Goal: Task Accomplishment & Management: Manage account settings

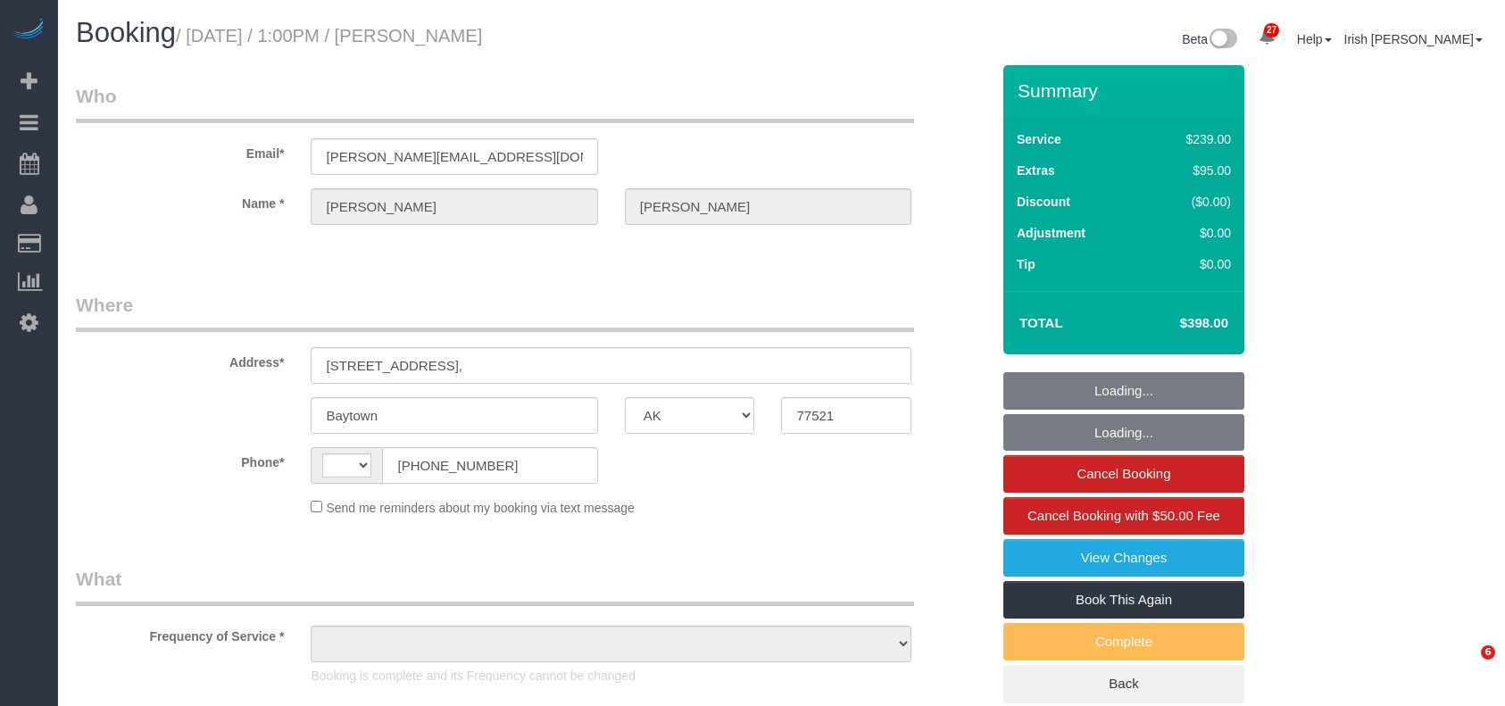
select select "[GEOGRAPHIC_DATA]"
select select "string:[GEOGRAPHIC_DATA]"
select select "object:1567"
select select "3"
select select "object:1656"
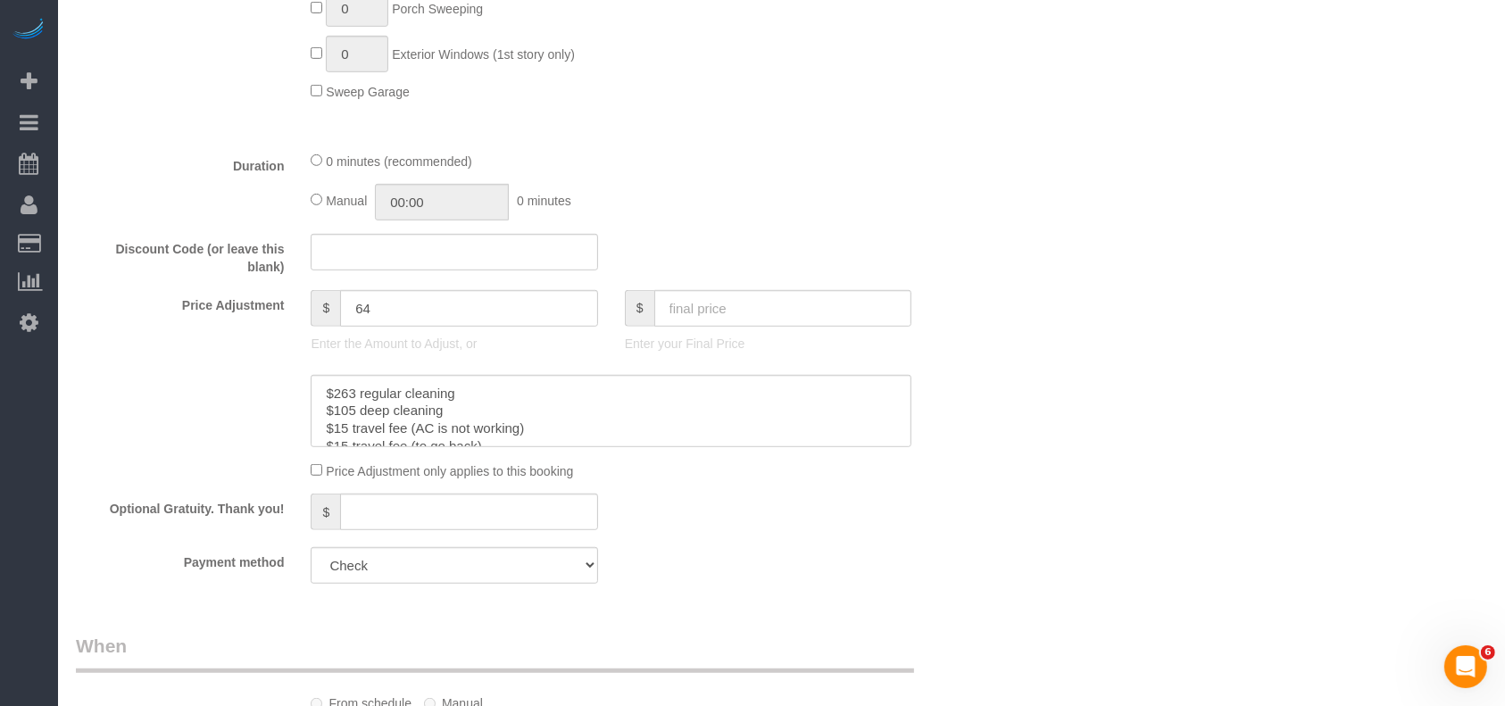
scroll to position [1190, 0]
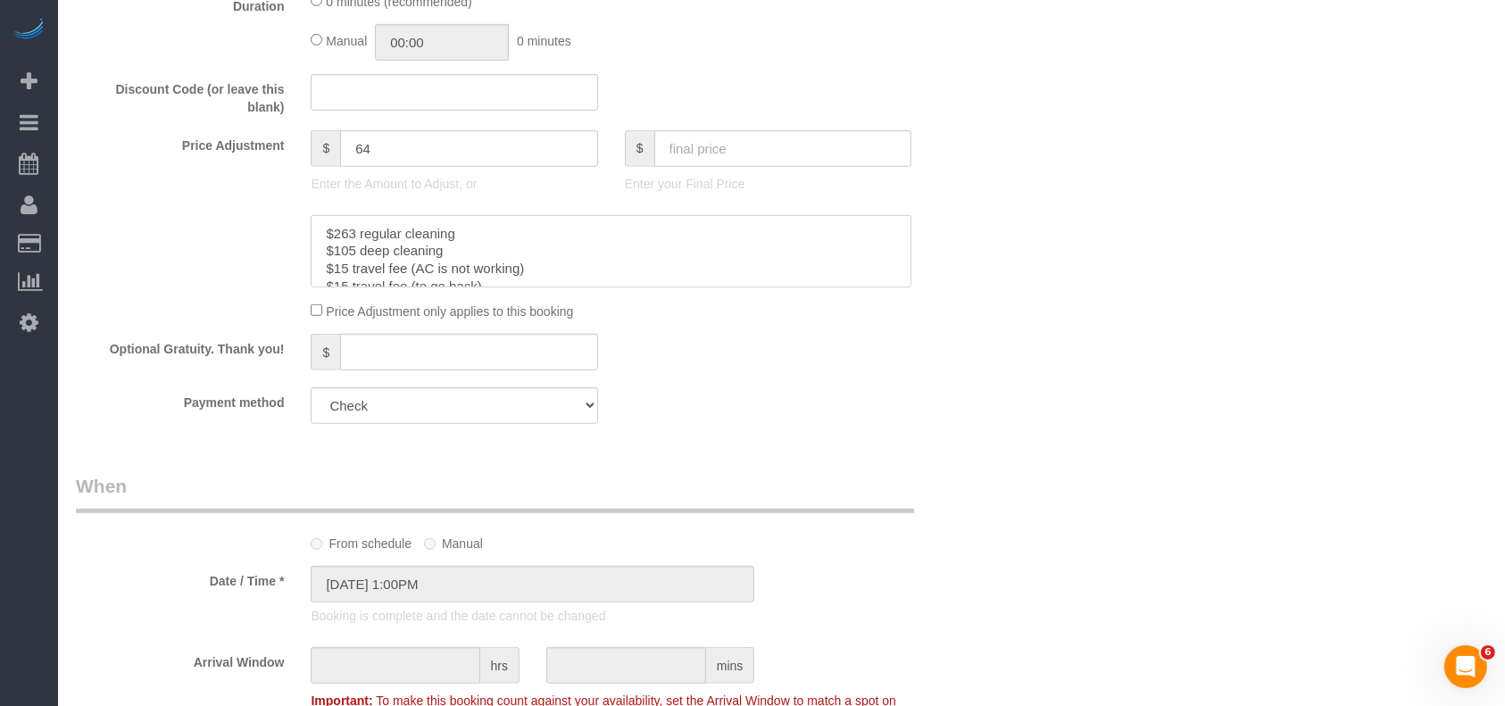
click at [629, 270] on textarea at bounding box center [611, 251] width 601 height 73
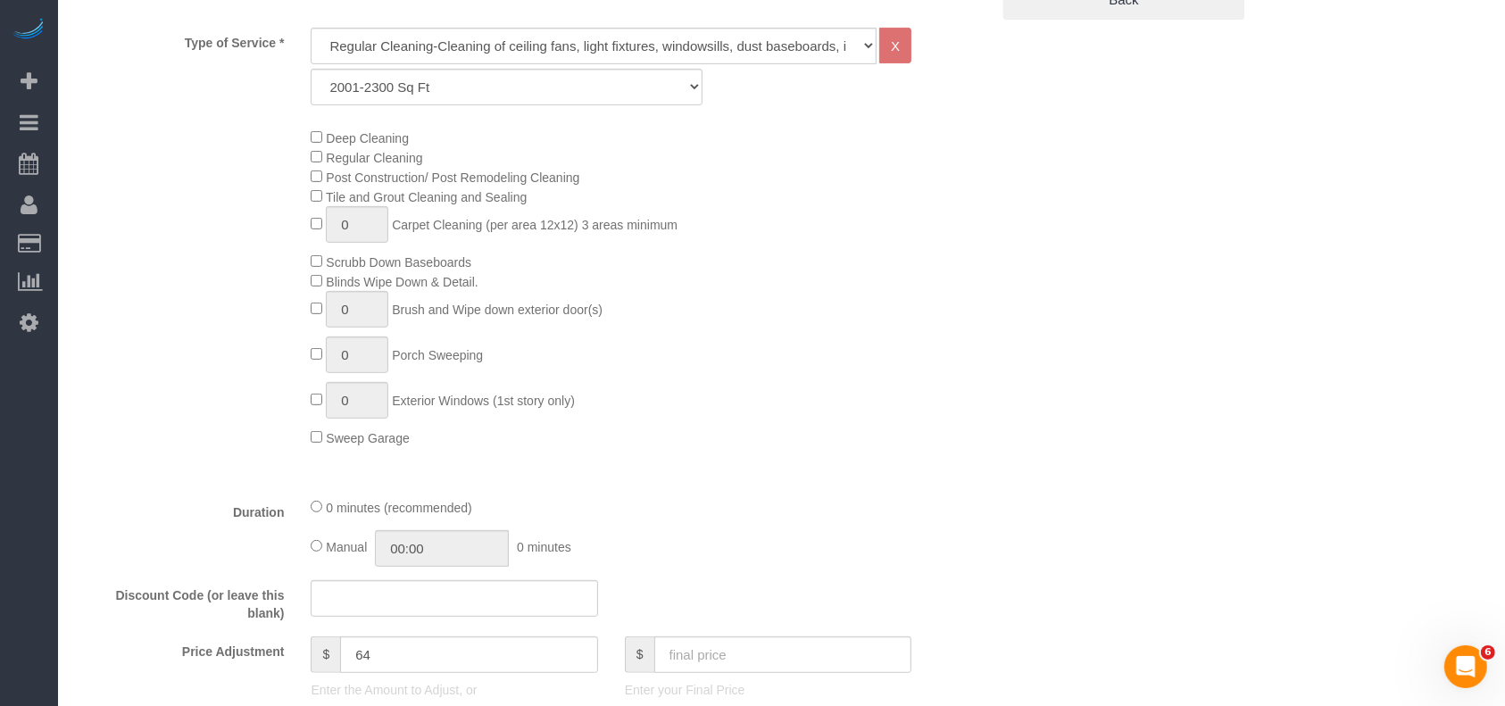
scroll to position [207, 0]
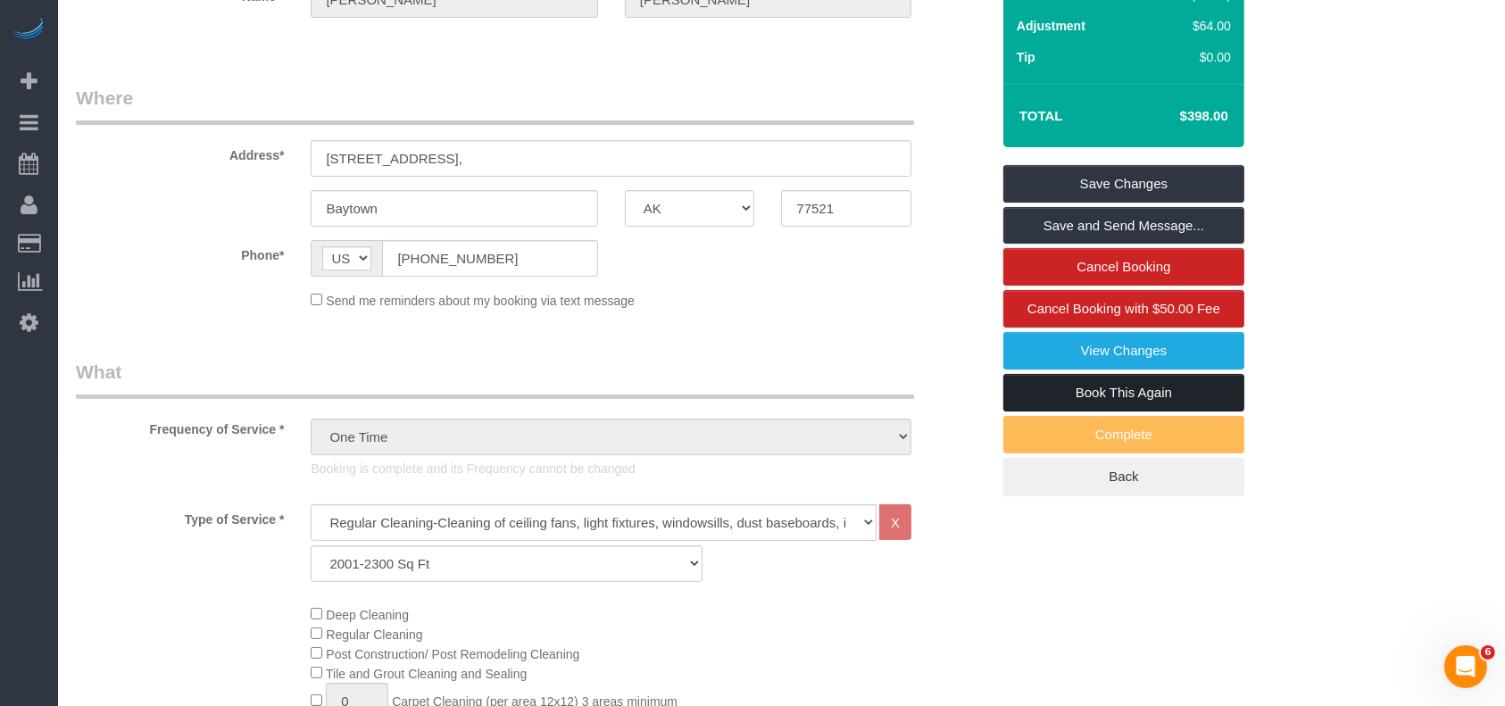
click at [1163, 387] on link "Book This Again" at bounding box center [1123, 392] width 241 height 37
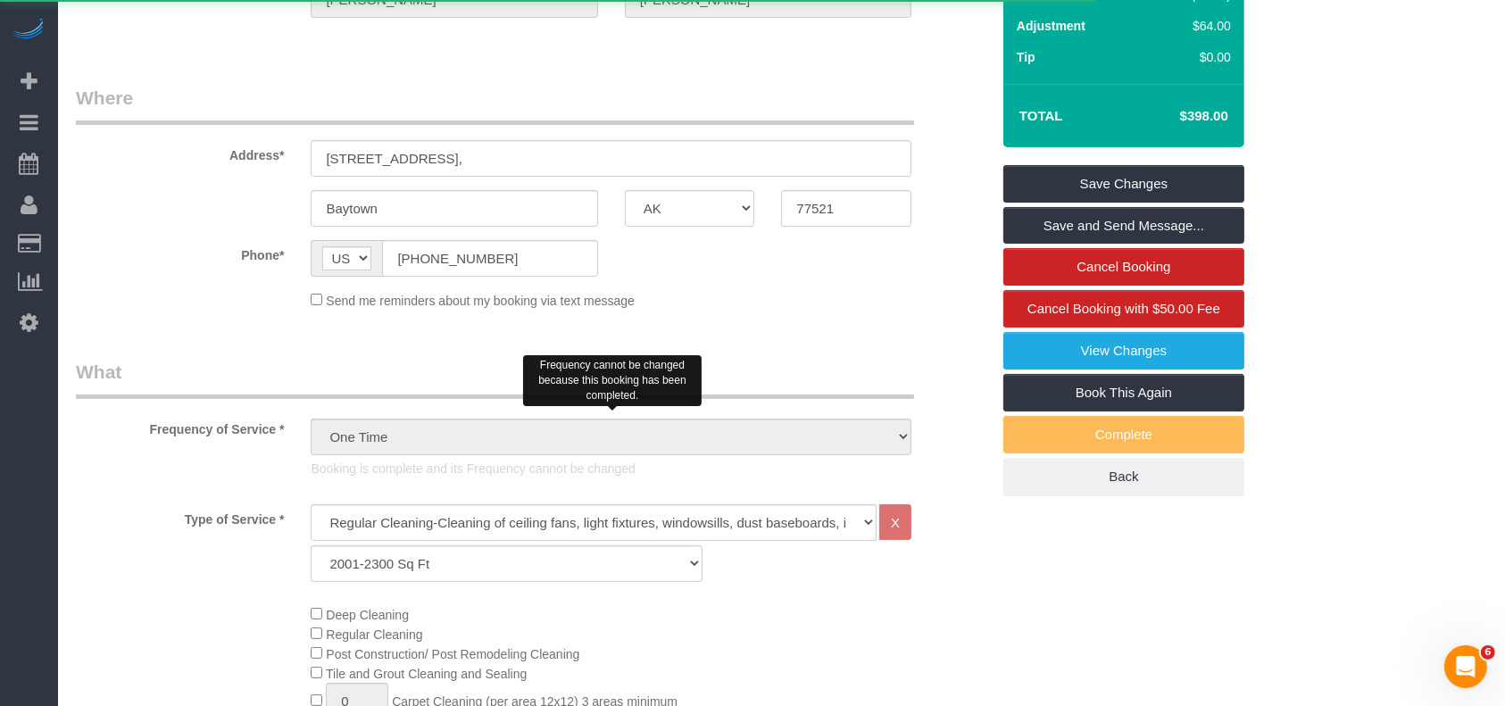
select select "[GEOGRAPHIC_DATA]"
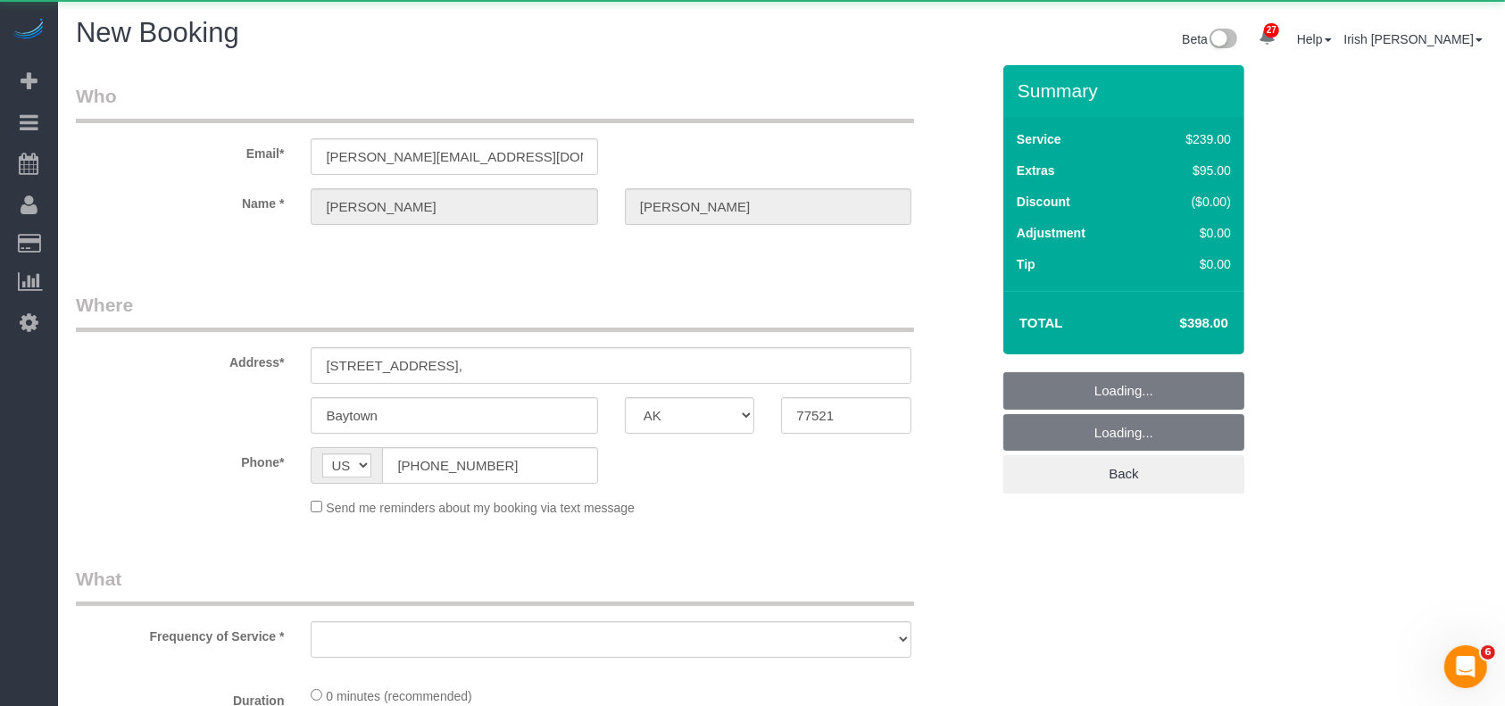
select select "object:1912"
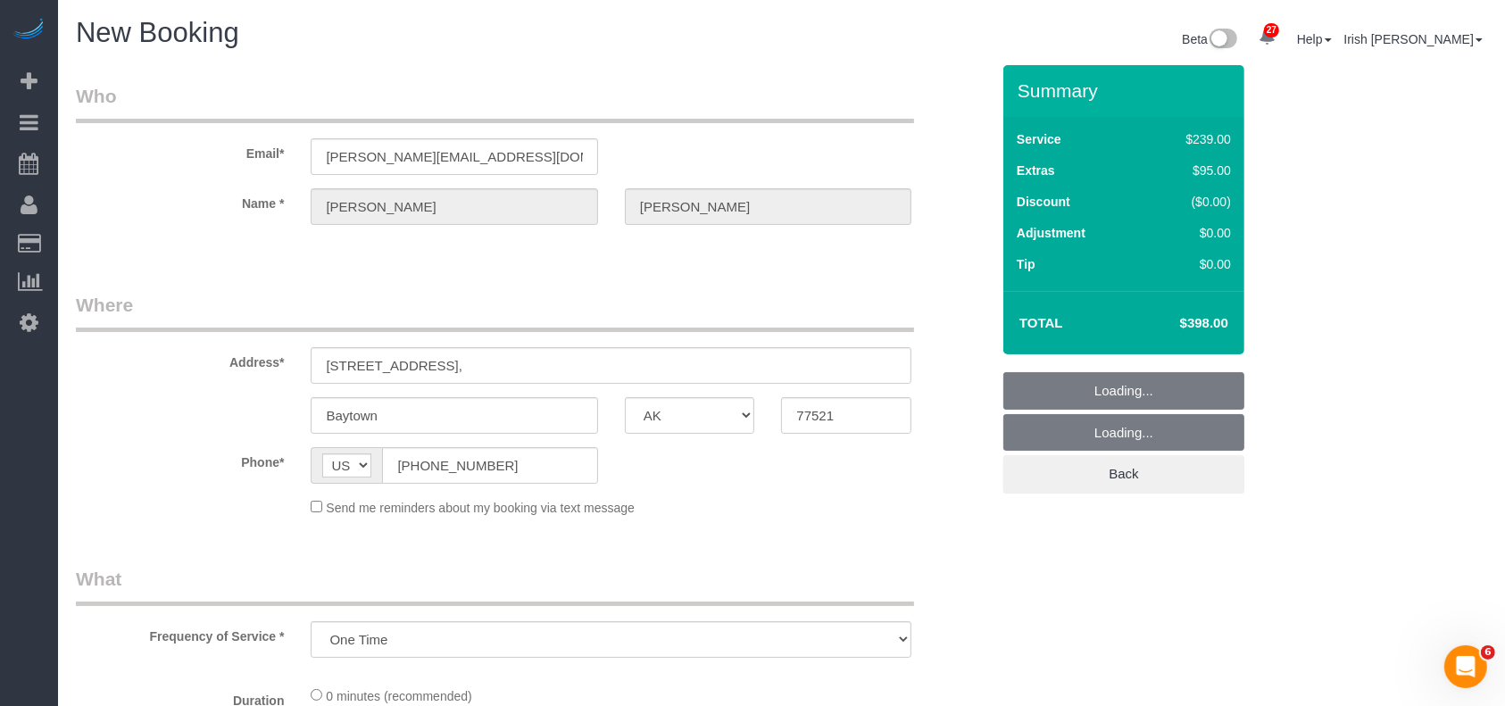
select select "string:fspay"
select select "3"
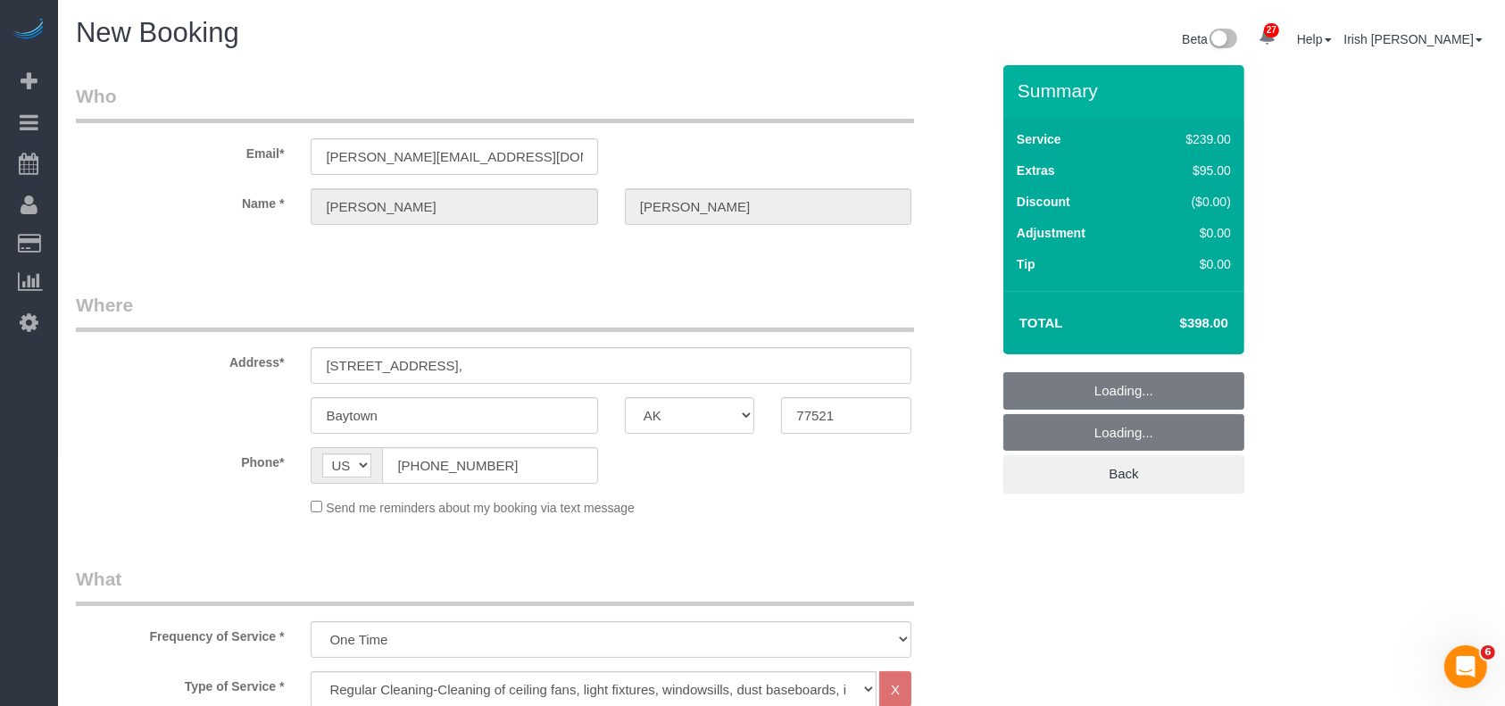
select select "object:1999"
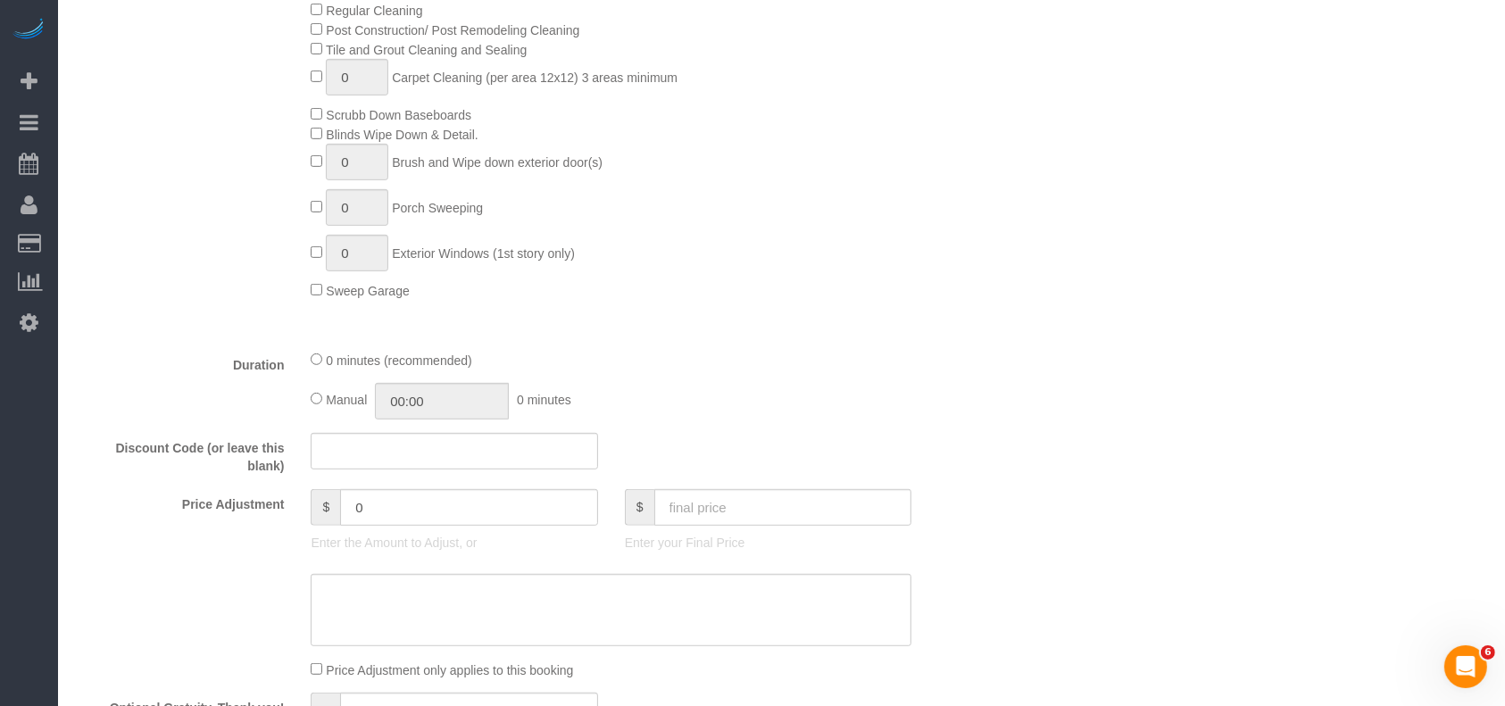
scroll to position [1071, 0]
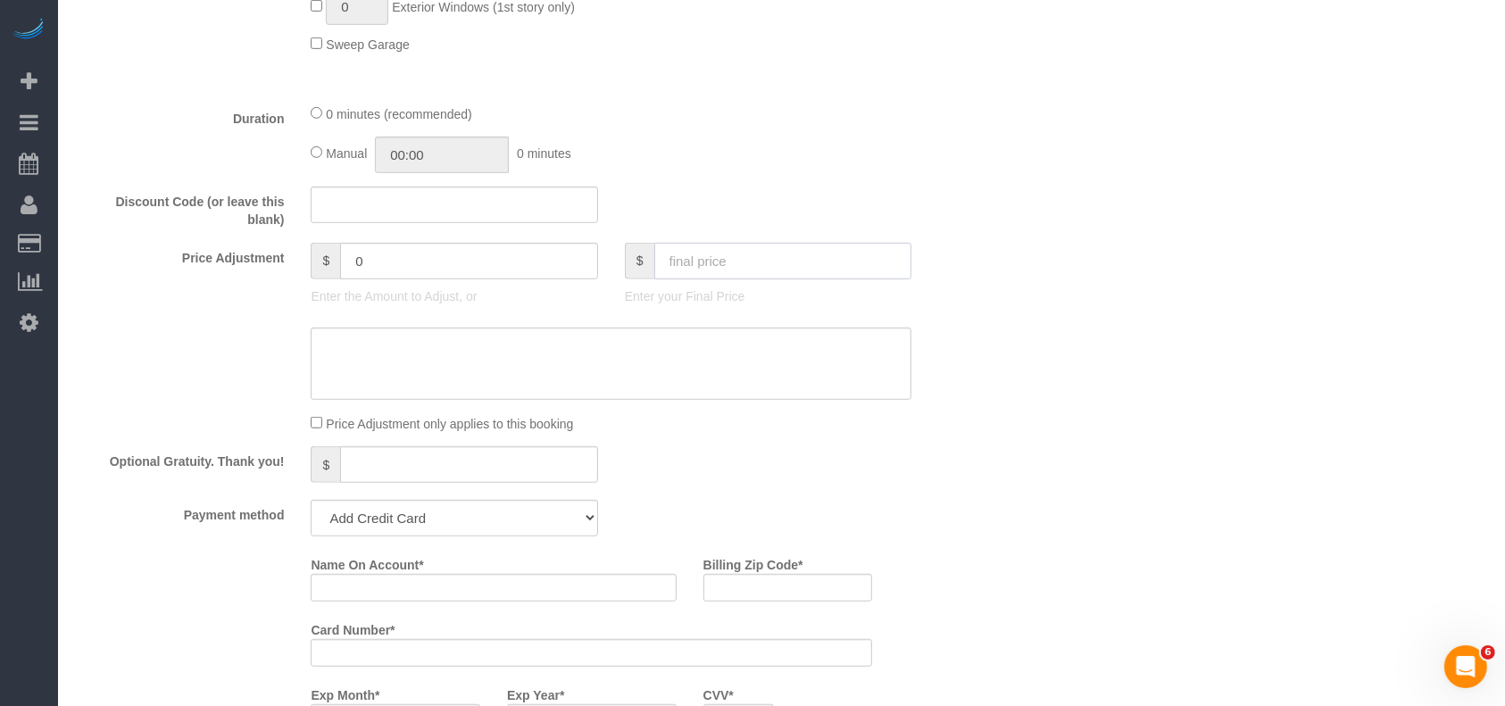
click at [687, 267] on input "text" at bounding box center [783, 261] width 258 height 37
type input "398"
click at [656, 367] on textarea at bounding box center [611, 364] width 601 height 73
paste textarea "$263 regular cleaning $105 deep cleaning $15 travel fee (AC is not working) $15…"
type textarea "$263 regular cleaning $105 deep cleaning $15 travel fee (AC is not working) $15…"
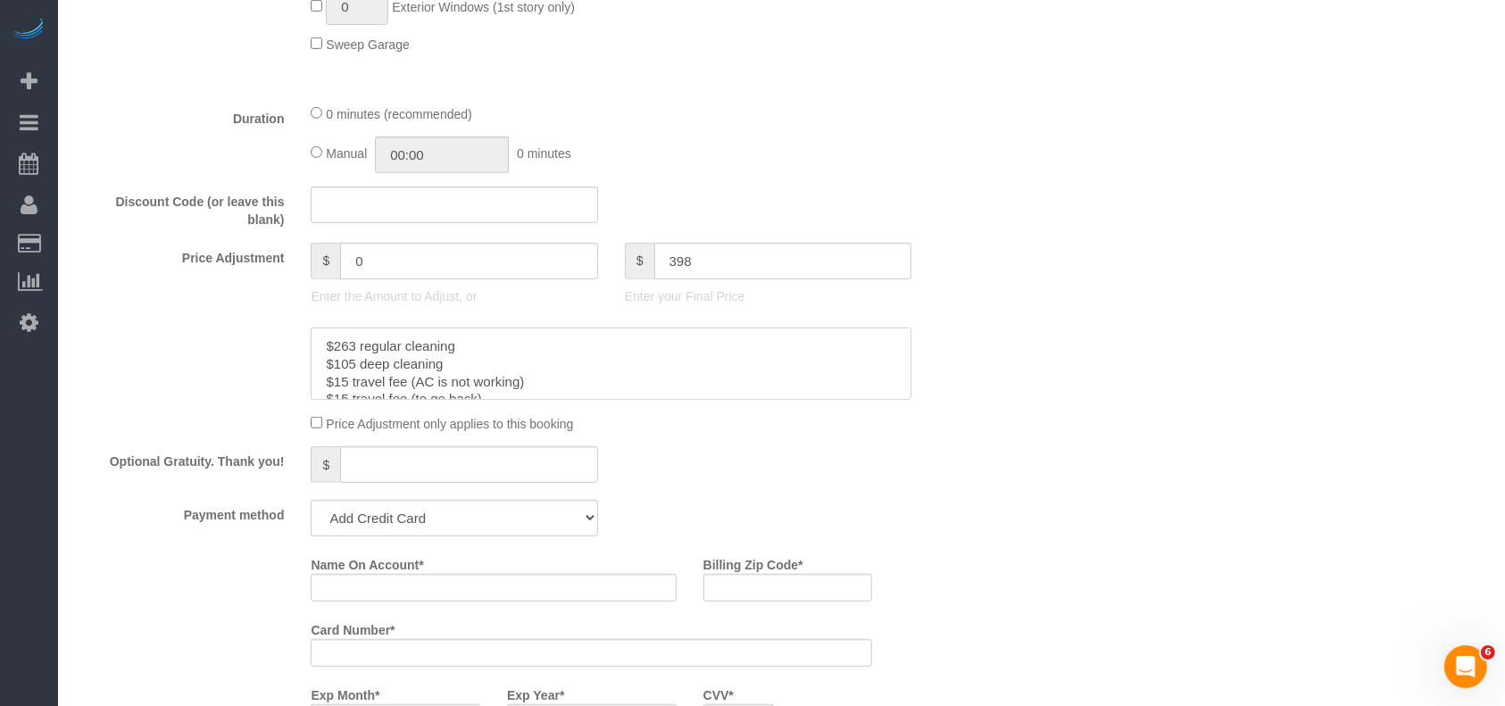
scroll to position [7, 0]
type input "64"
type textarea "$263 regular cleaning $105 deep cleaning $15 travel fee (AC is not working) $15…"
drag, startPoint x: 506, startPoint y: 517, endPoint x: 462, endPoint y: 568, distance: 67.1
click at [506, 518] on select "Visa - 8825 - 10/2027 Visa - 8825 - 10/2027 (Default) Add Credit Card ─────────…" at bounding box center [454, 518] width 286 height 37
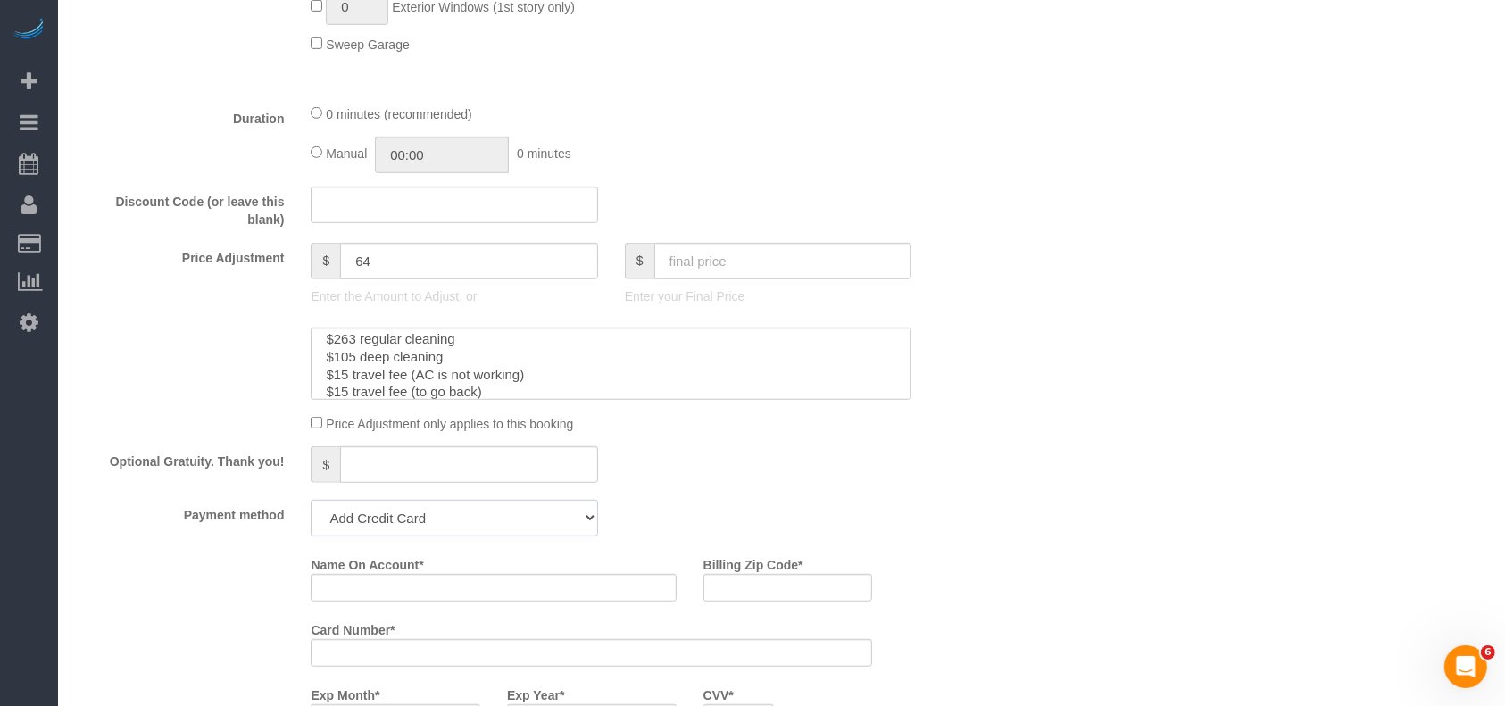
select select "string:check"
click at [311, 505] on select "Visa - 8825 - 10/2027 Visa - 8825 - 10/2027 (Default) Add Credit Card ─────────…" at bounding box center [454, 518] width 286 height 37
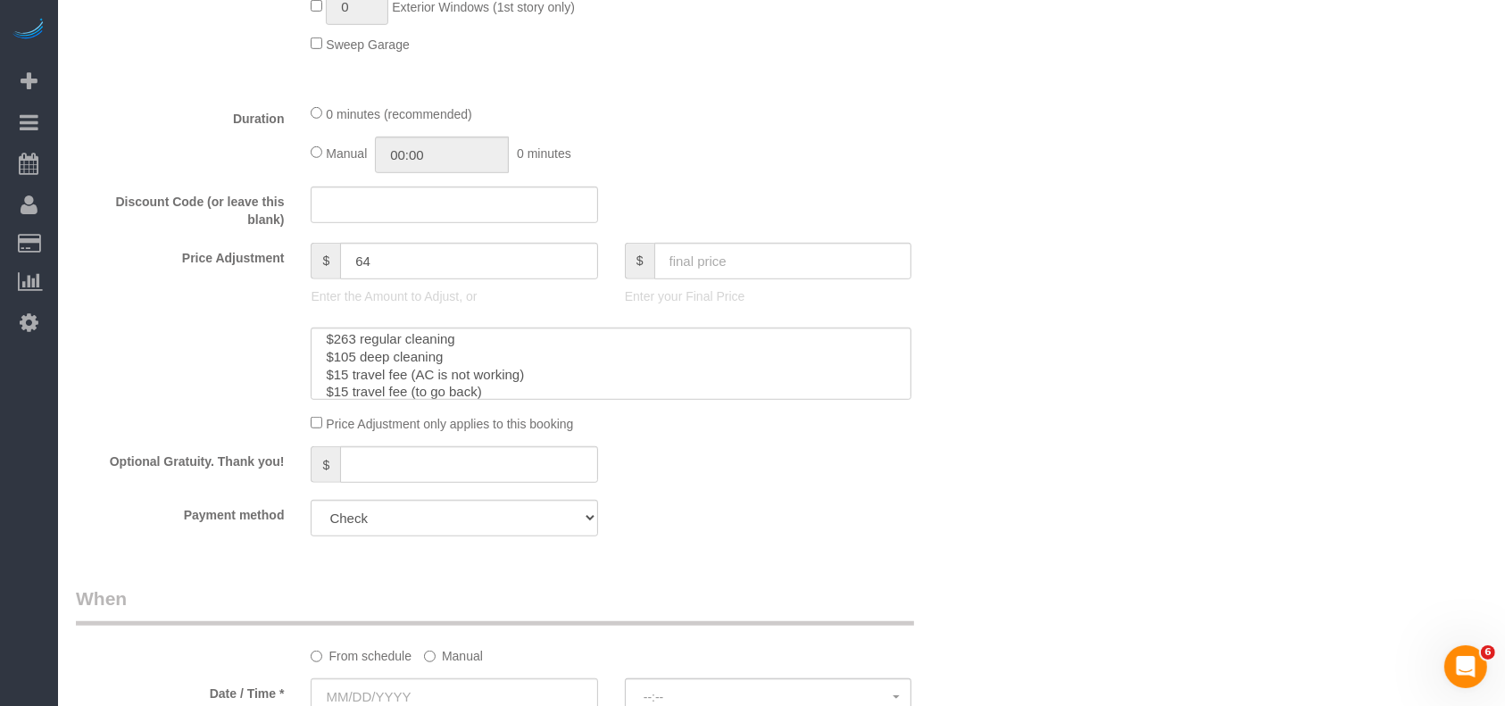
click at [836, 463] on div "Optional Gratuity. Thank you! $" at bounding box center [532, 466] width 941 height 40
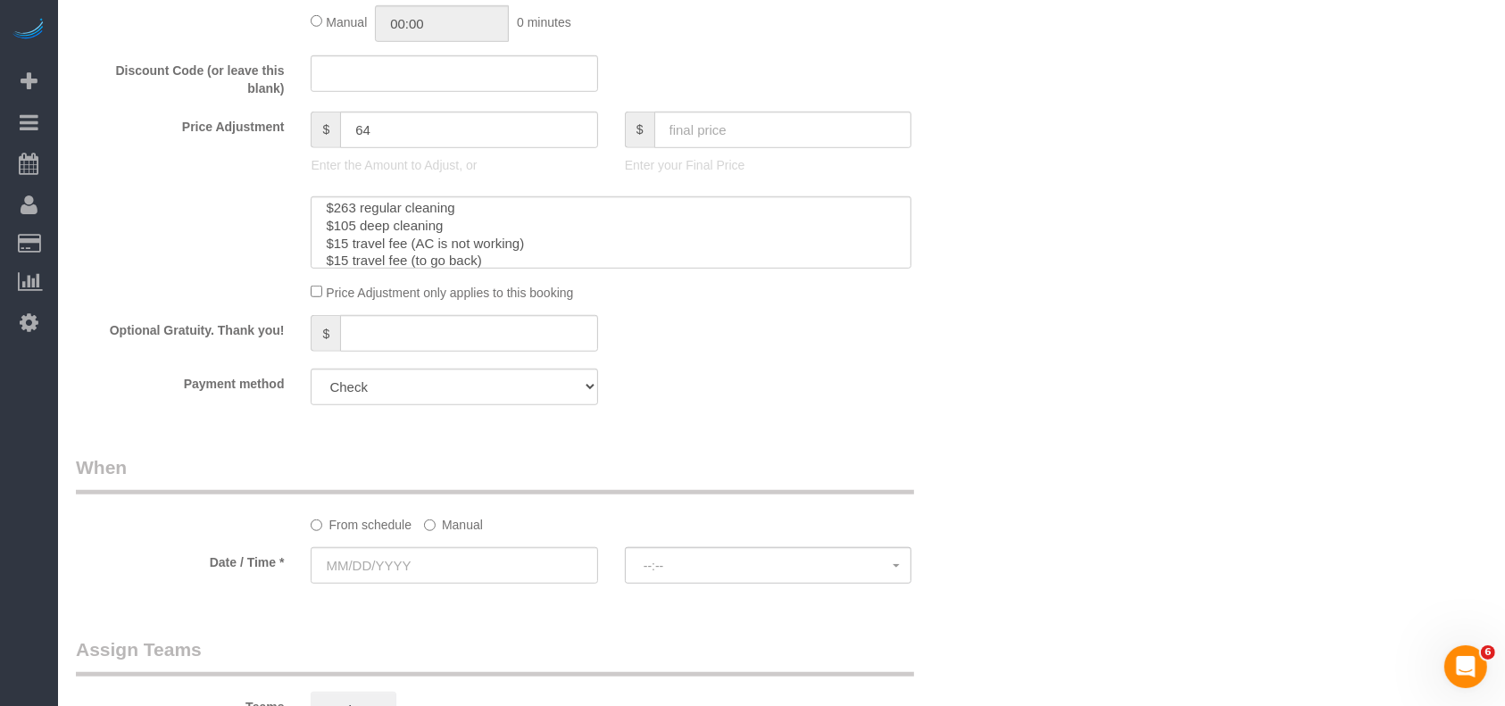
scroll to position [1190, 0]
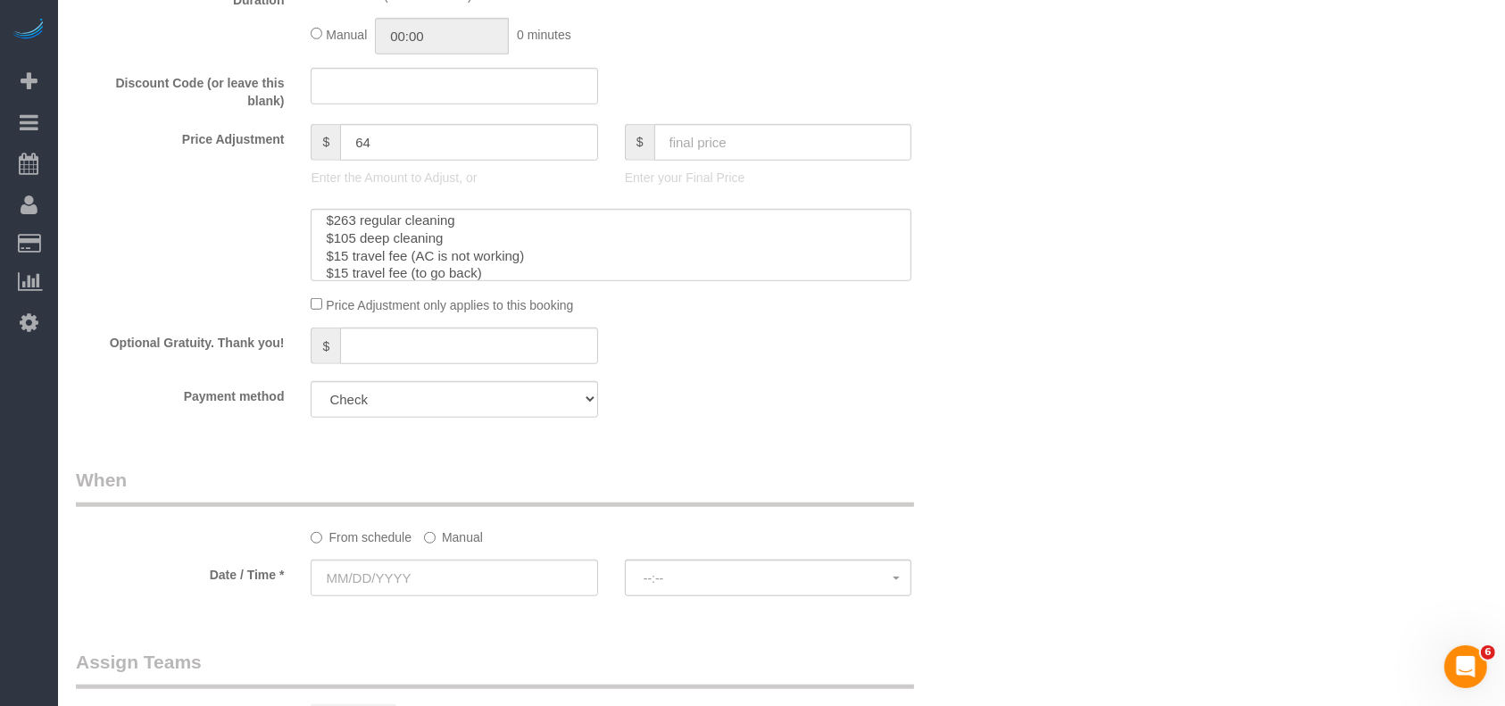
drag, startPoint x: 109, startPoint y: 419, endPoint x: 118, endPoint y: 414, distance: 10.0
click at [109, 418] on div "Payment method Visa - 8825 - 10/2027 Visa - 8825 - 10/2027 (Default) Add Credit…" at bounding box center [532, 399] width 941 height 37
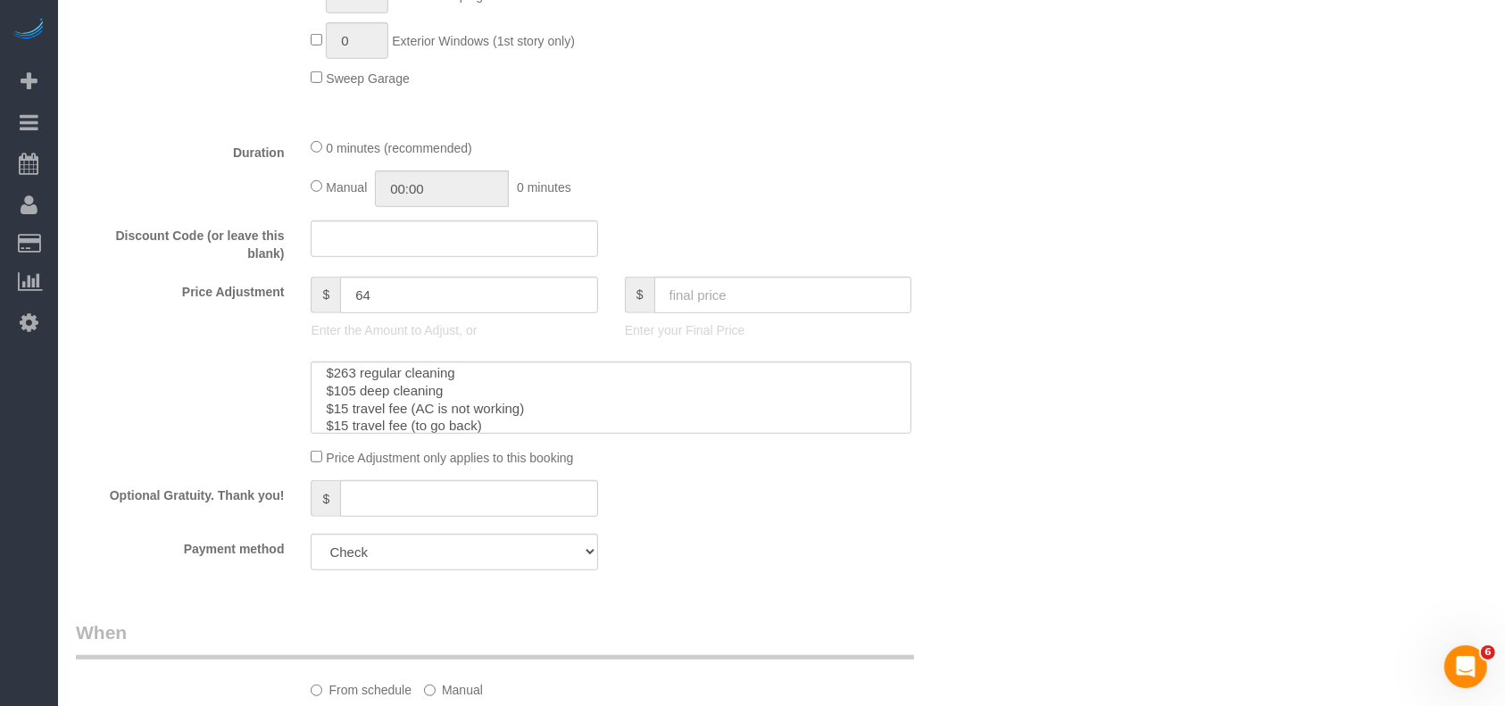
scroll to position [714, 0]
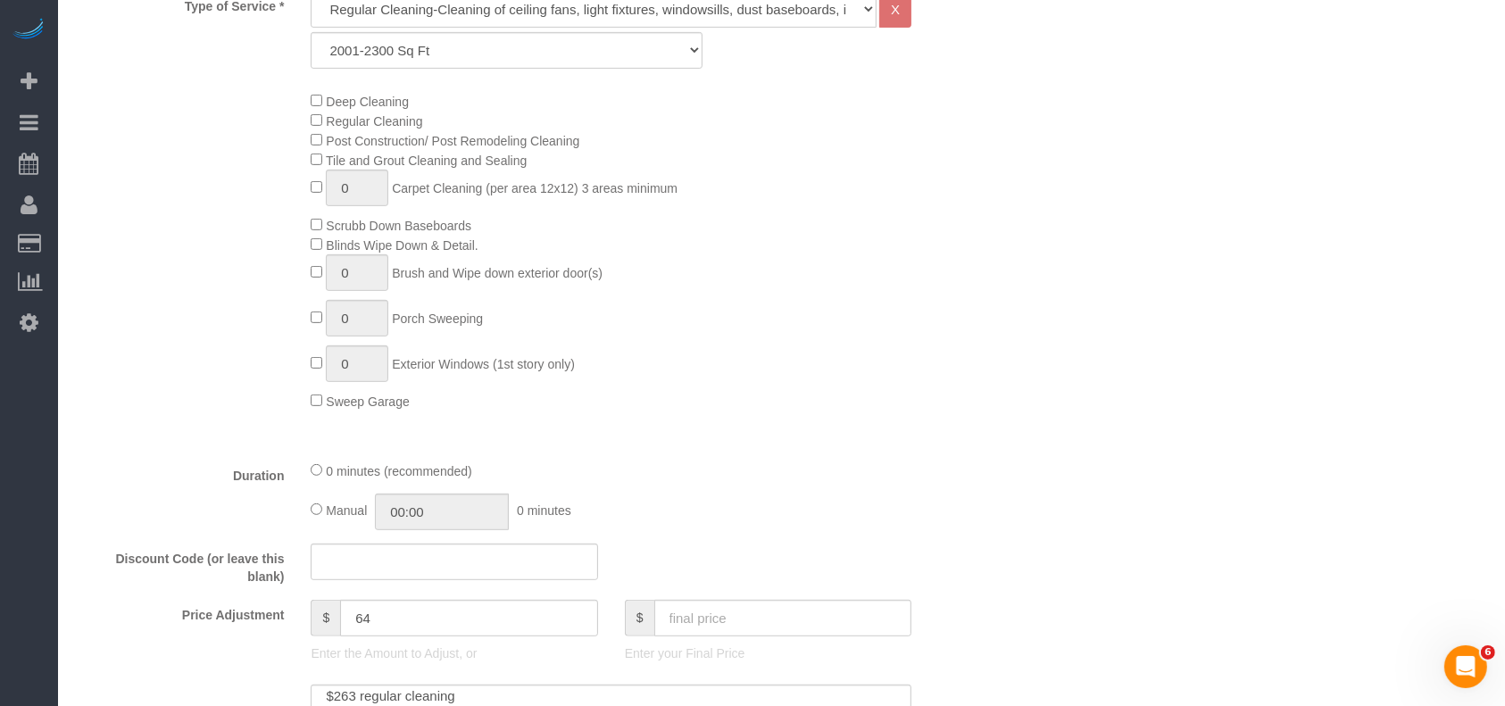
click at [888, 320] on div "Deep Cleaning Regular Cleaning Post Construction/ Post Remodeling Cleaning Tile…" at bounding box center [649, 250] width 705 height 319
click at [712, 632] on input "text" at bounding box center [783, 618] width 258 height 37
type input "398"
type input "159"
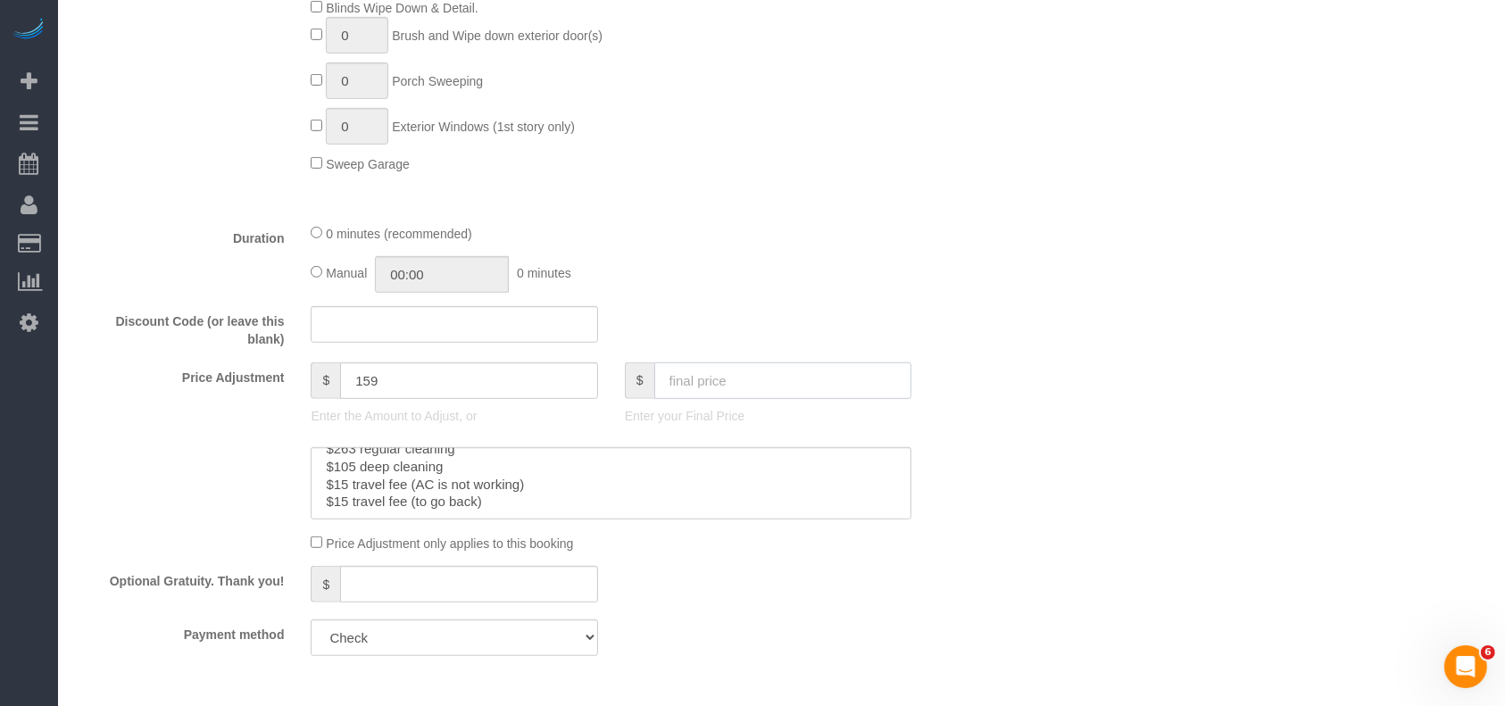
scroll to position [1308, 0]
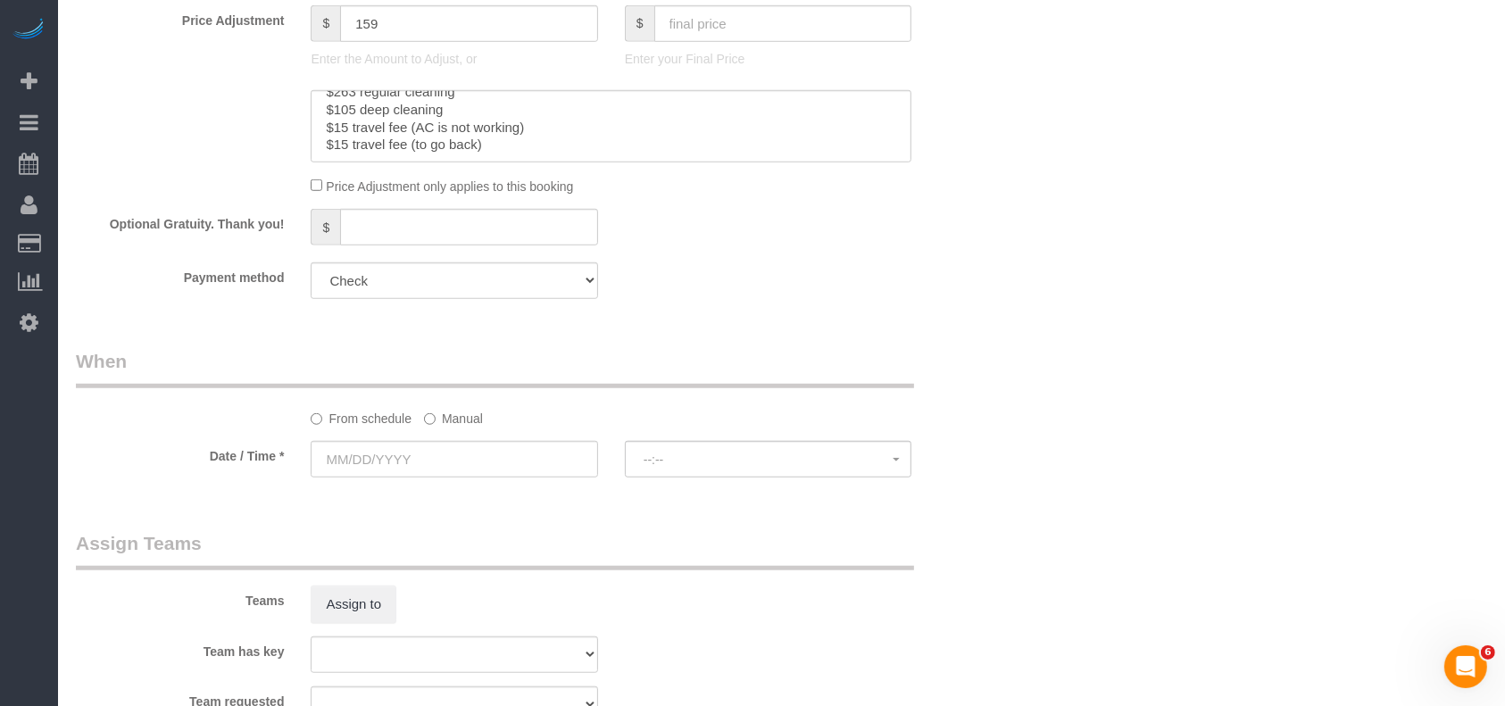
click at [435, 413] on label "Manual" at bounding box center [453, 415] width 59 height 24
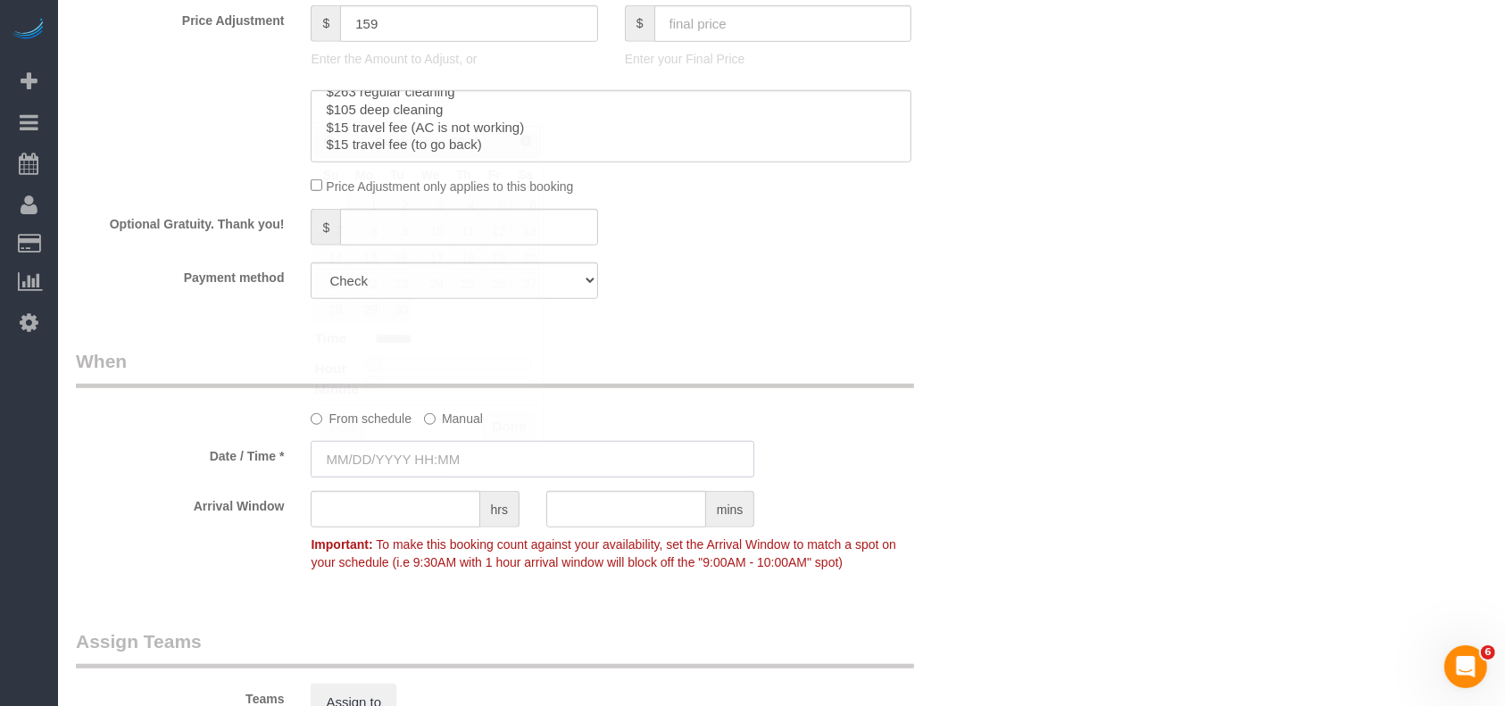
click at [436, 468] on input "text" at bounding box center [533, 459] width 444 height 37
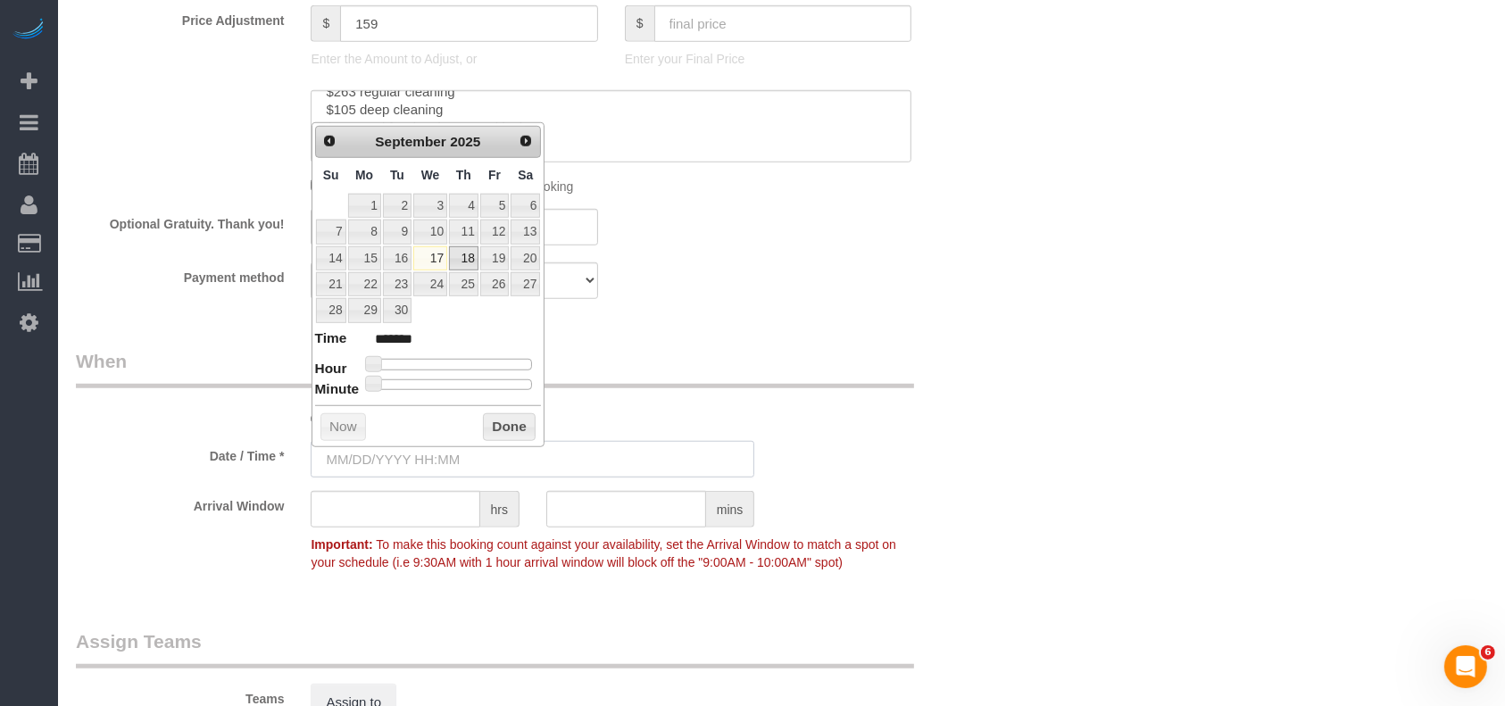
type input "[DATE] 8:00AM"
click at [518, 418] on button "Done" at bounding box center [509, 427] width 53 height 29
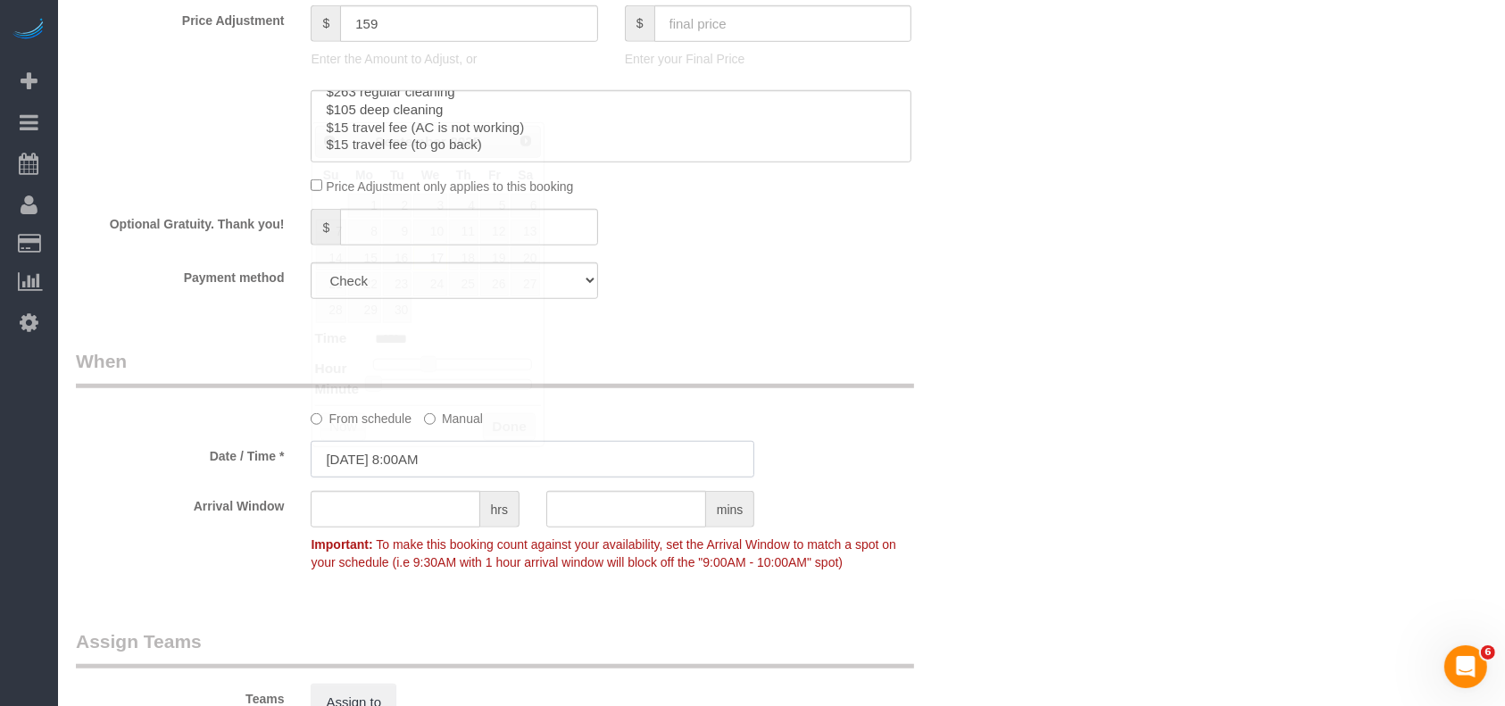
click at [678, 450] on input "[DATE] 8:00AM" at bounding box center [533, 459] width 444 height 37
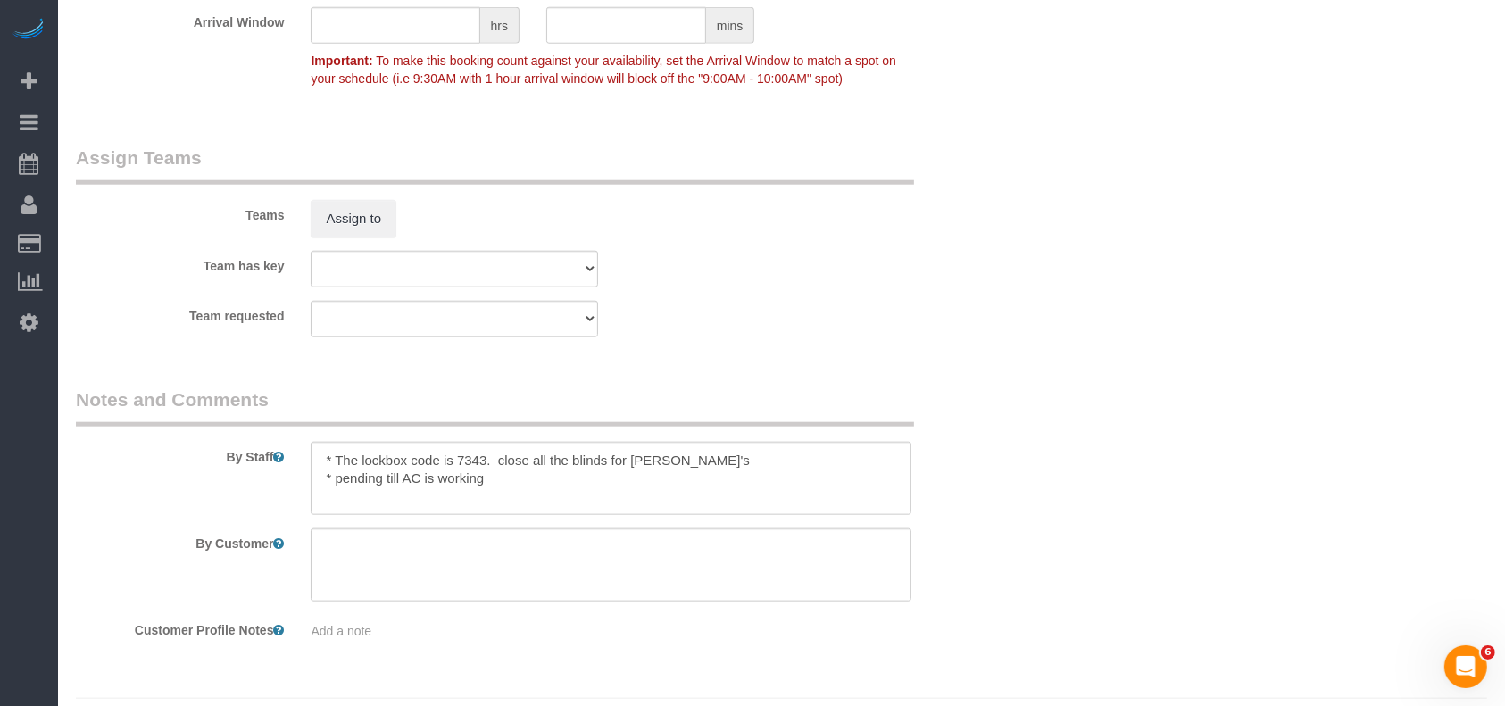
scroll to position [1840, 0]
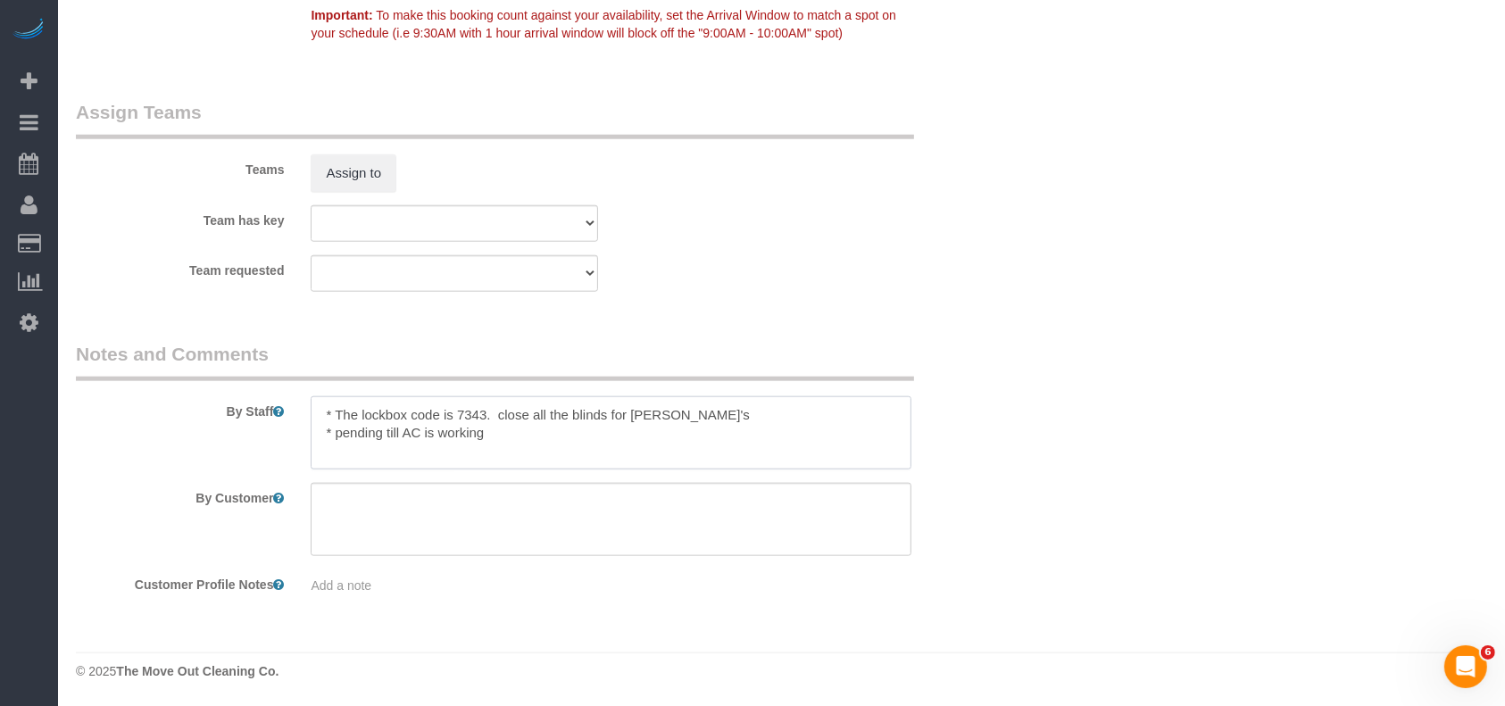
drag, startPoint x: 487, startPoint y: 431, endPoint x: 312, endPoint y: 414, distance: 175.7
click at [300, 427] on div at bounding box center [610, 432] width 627 height 73
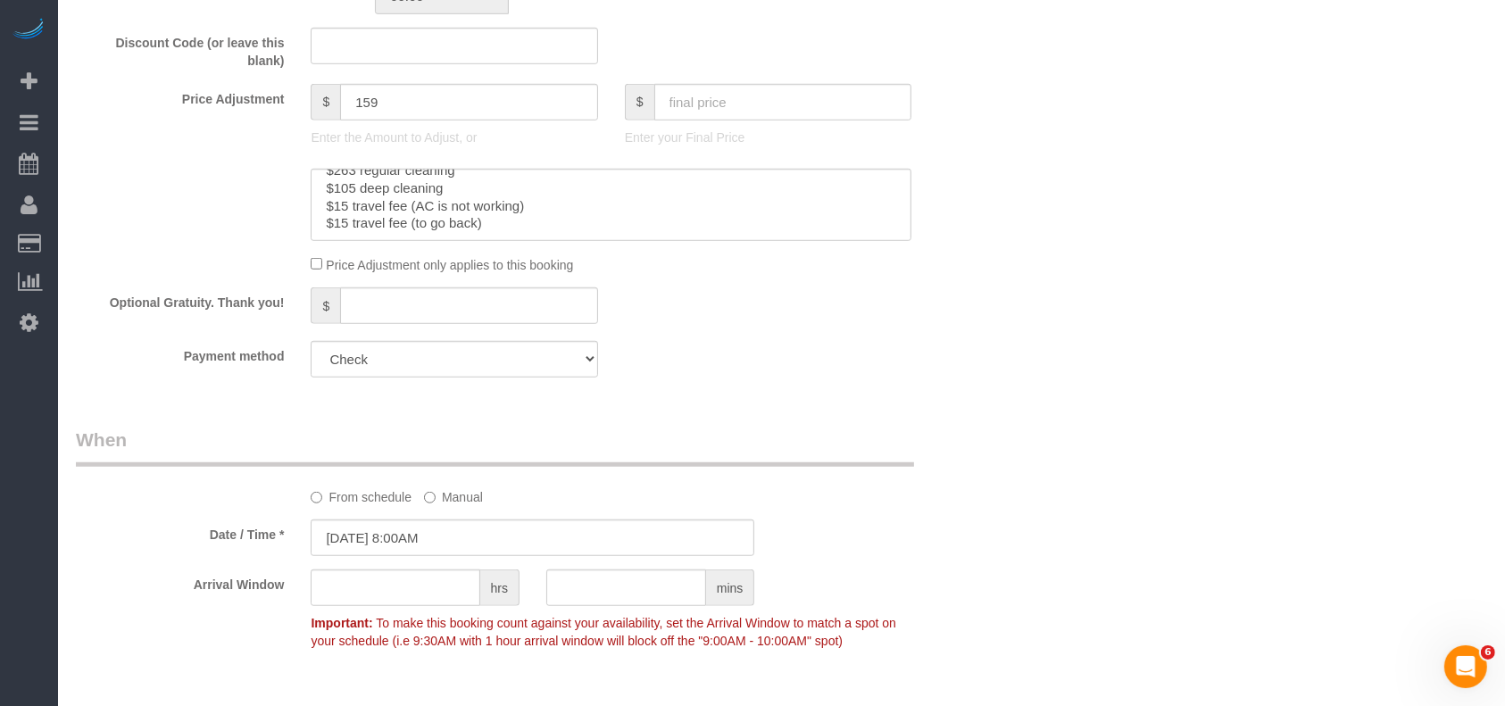
scroll to position [1308, 0]
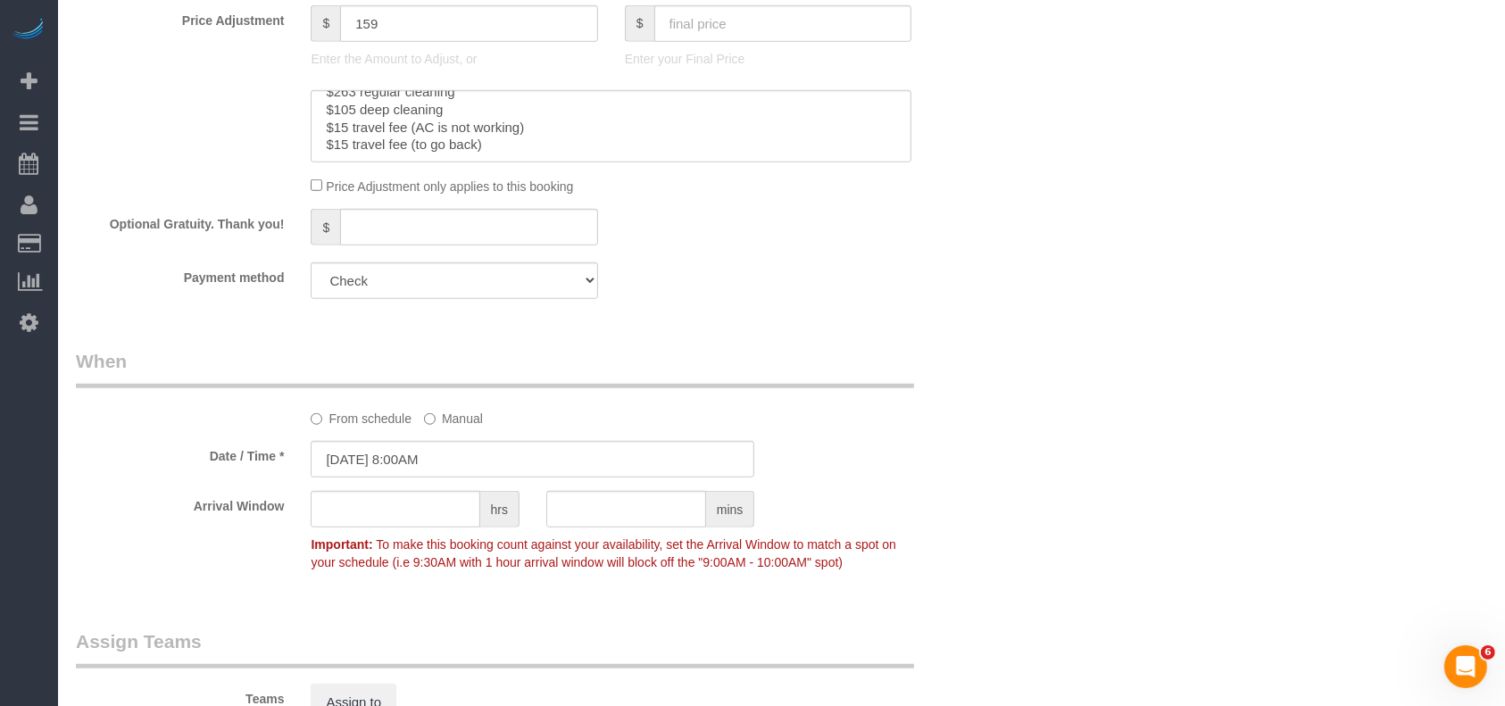
type textarea "* The lockbox code is 7343. close all the blinds for [PERSON_NAME]'s"
click at [405, 469] on input "[DATE] 8:00AM" at bounding box center [533, 459] width 444 height 37
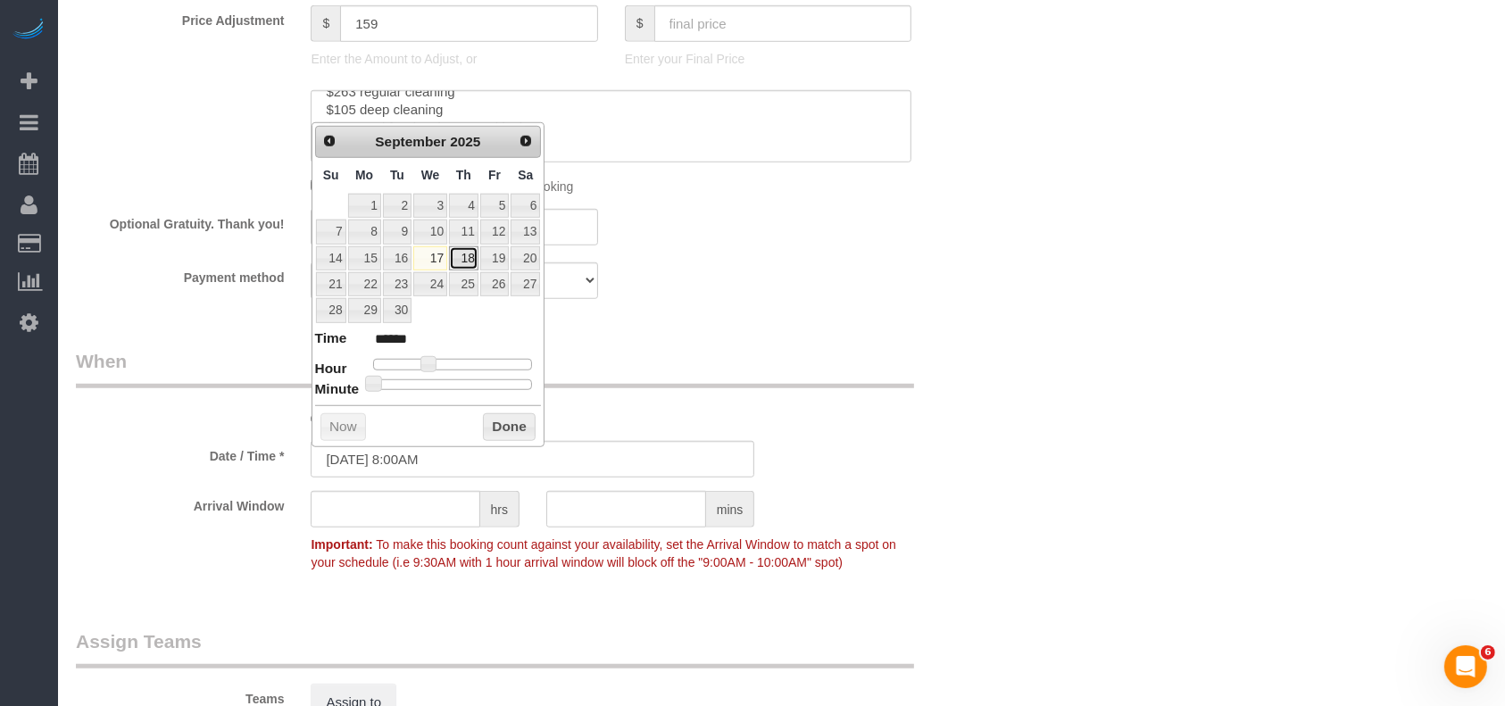
click at [467, 256] on link "18" at bounding box center [463, 258] width 29 height 24
type input "[DATE] 8:00AM"
click at [518, 420] on button "Done" at bounding box center [509, 427] width 53 height 29
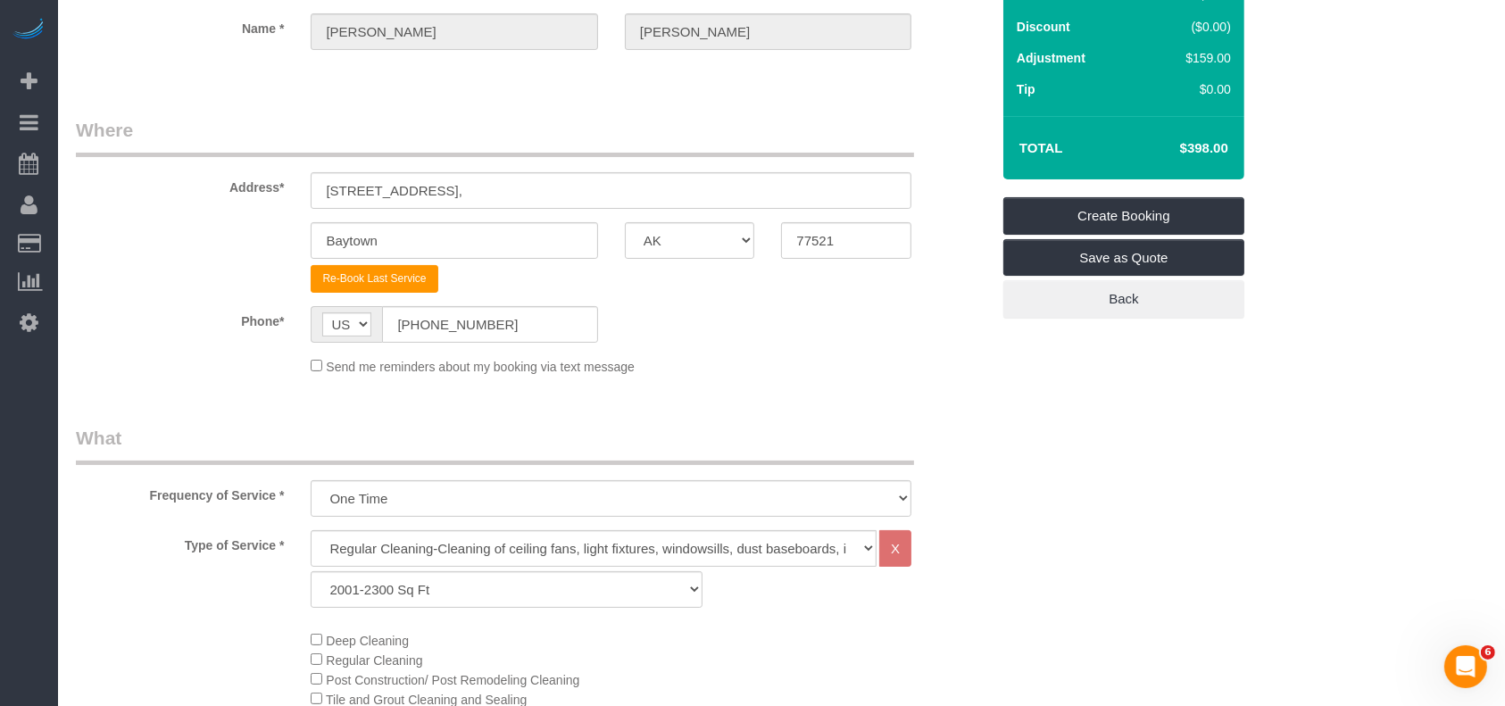
scroll to position [119, 0]
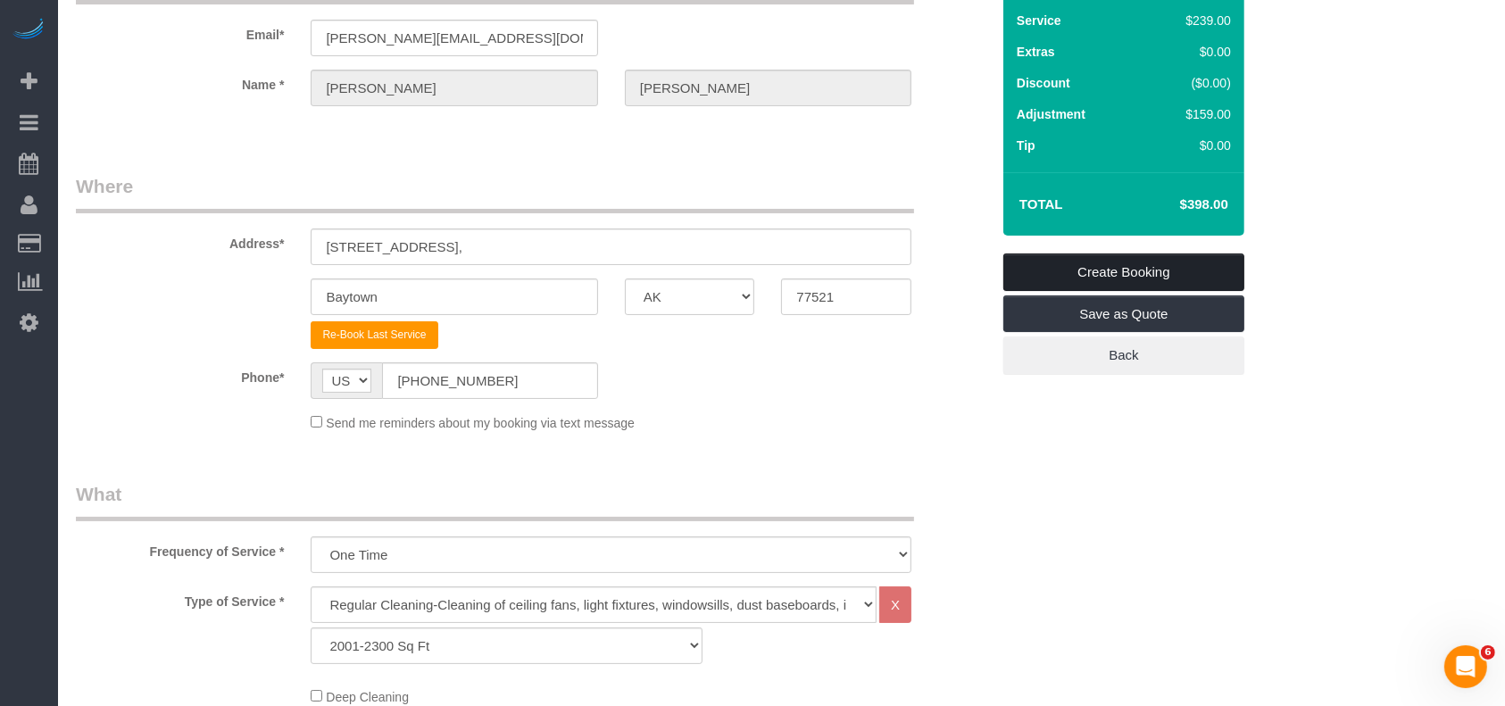
click at [1064, 259] on link "Create Booking" at bounding box center [1123, 271] width 241 height 37
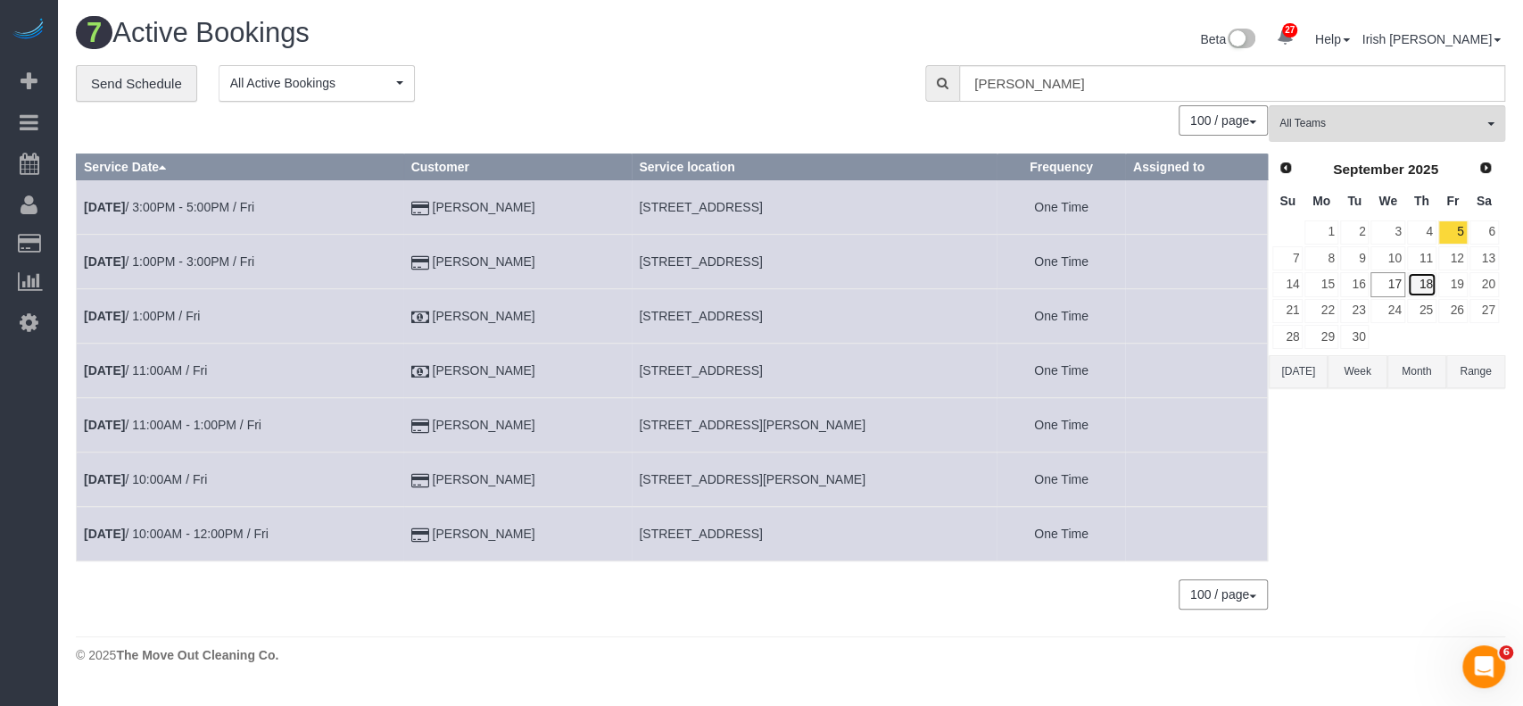
click at [1422, 279] on link "18" at bounding box center [1421, 284] width 29 height 24
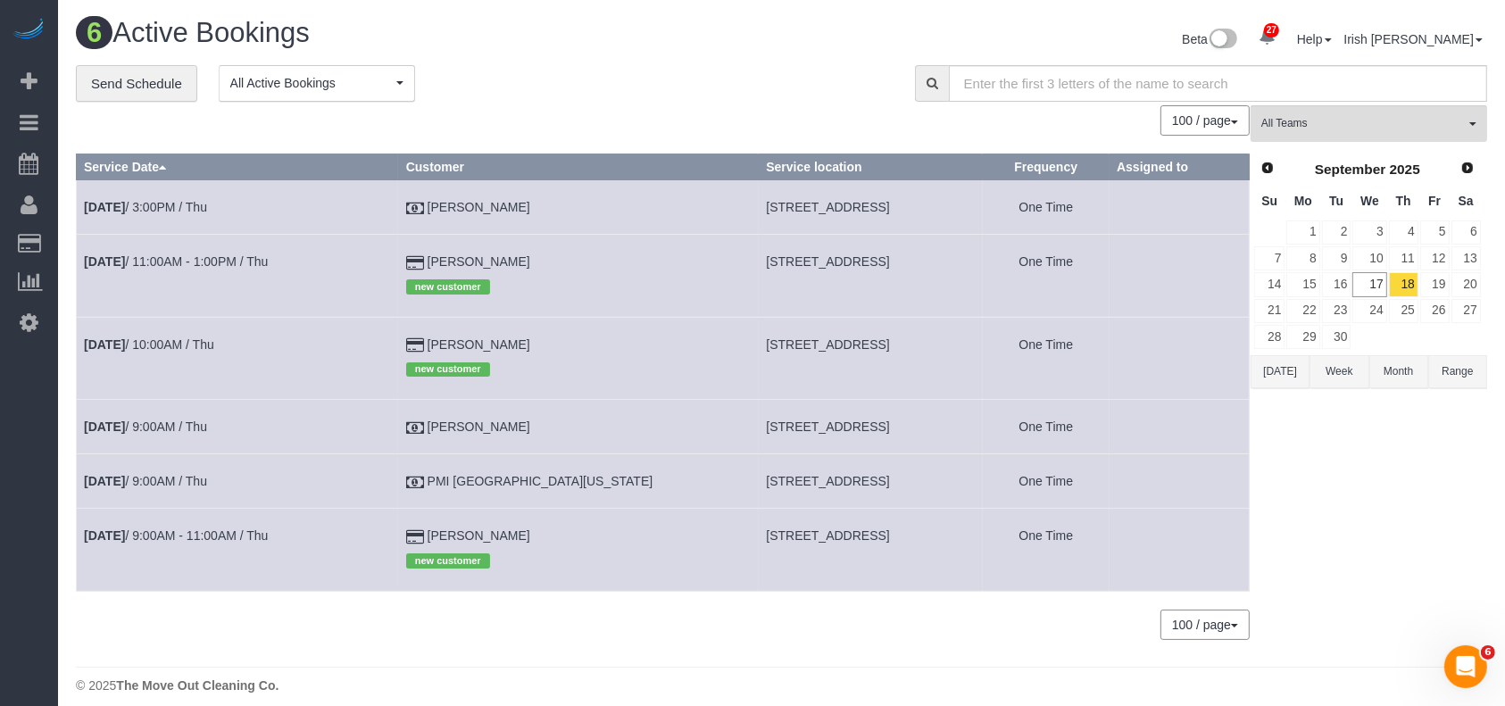
click at [1321, 250] on td "9" at bounding box center [1336, 258] width 31 height 26
click at [1336, 253] on link "9" at bounding box center [1336, 258] width 29 height 24
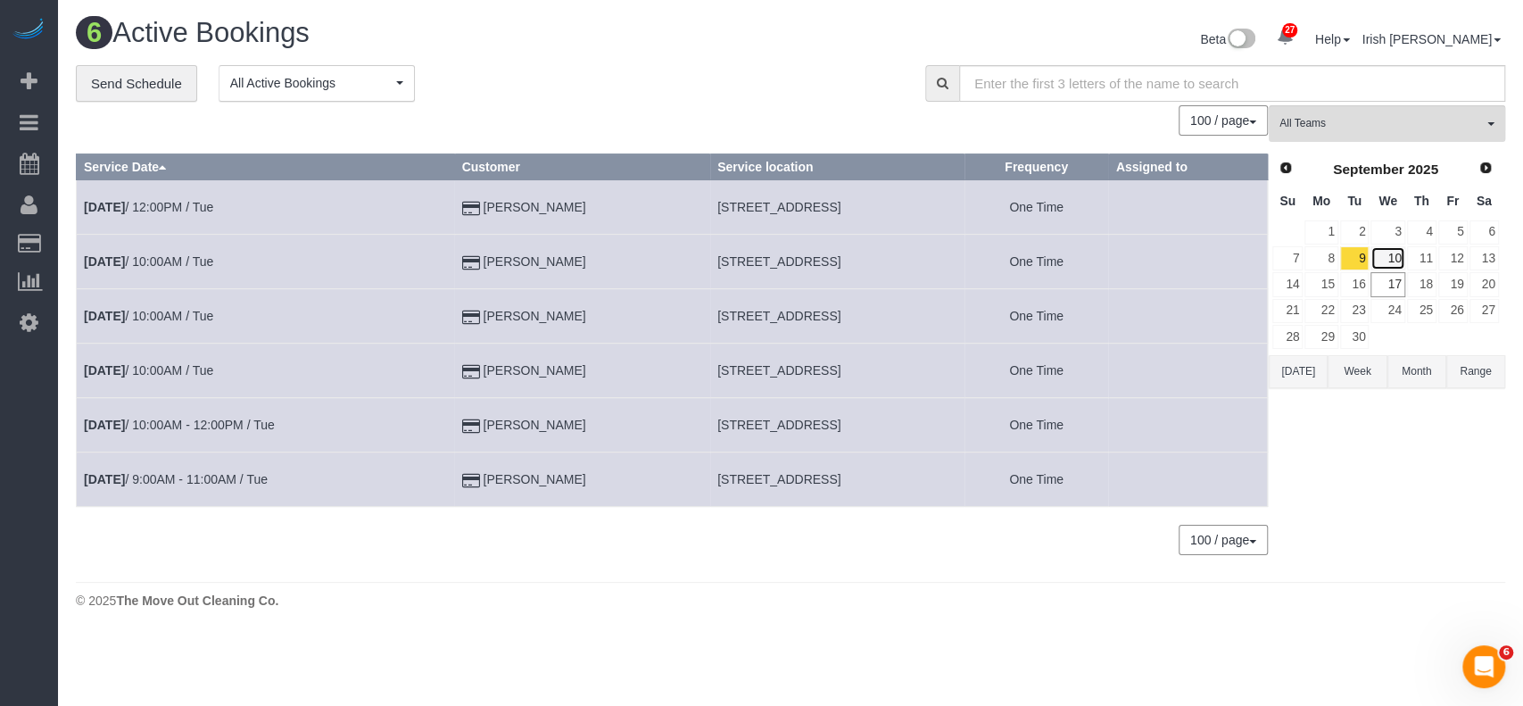
click at [1386, 249] on link "10" at bounding box center [1388, 258] width 34 height 24
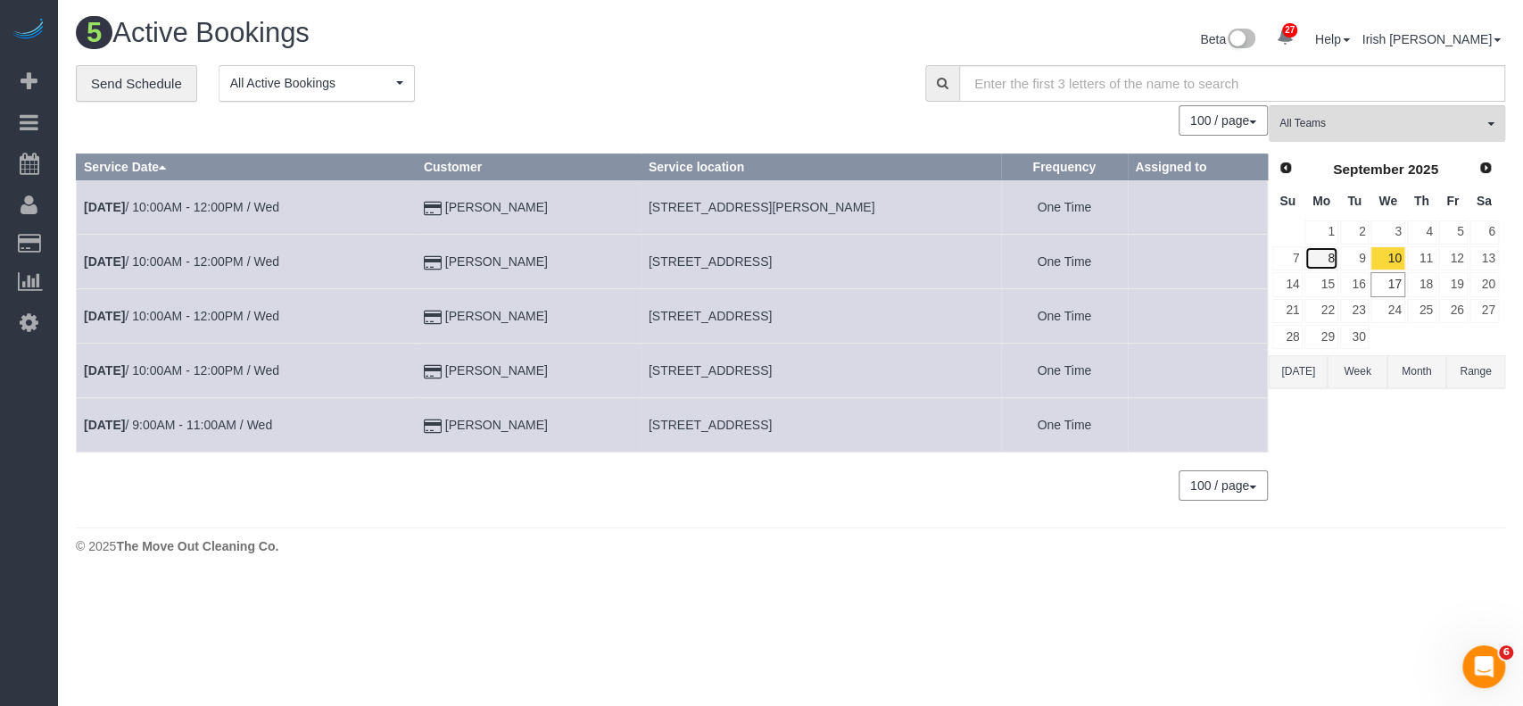
click at [1337, 260] on link "8" at bounding box center [1321, 258] width 33 height 24
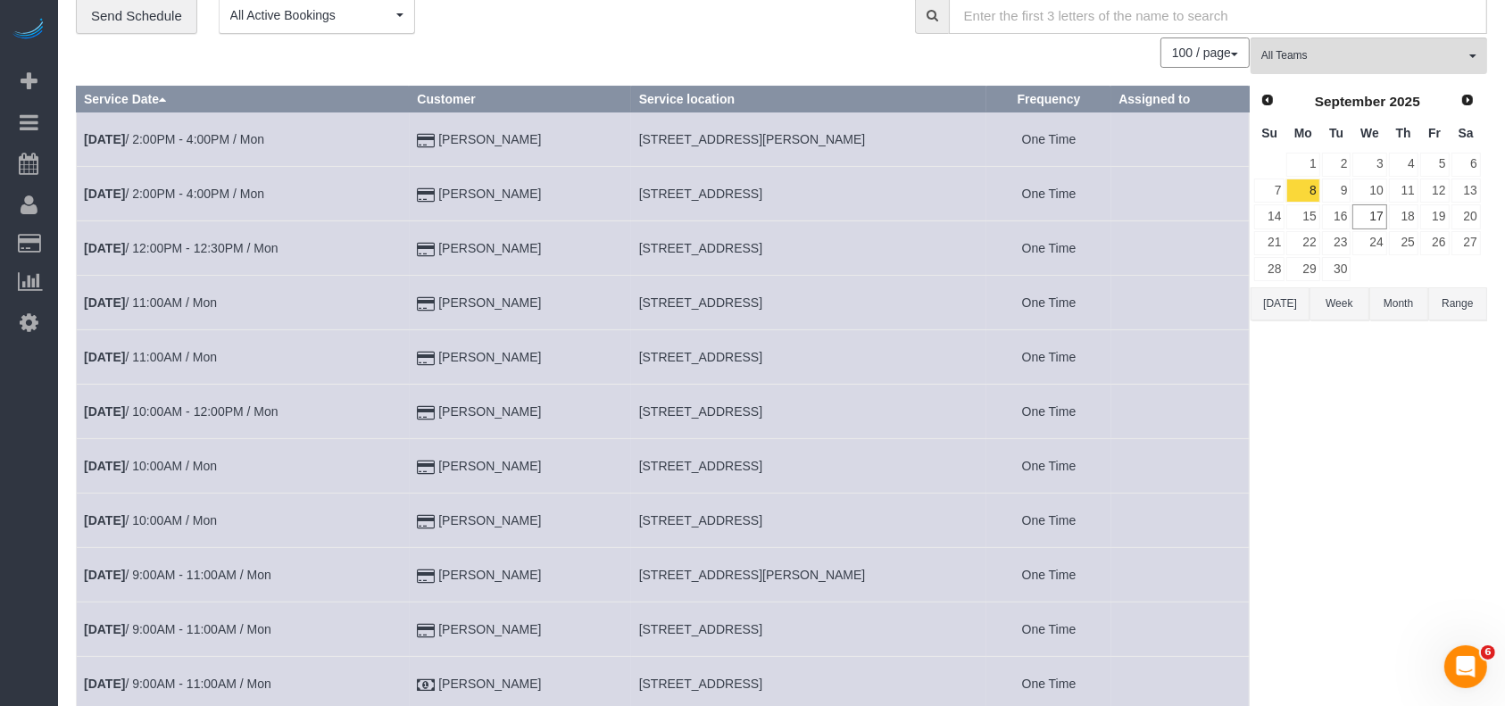
scroll to position [119, 0]
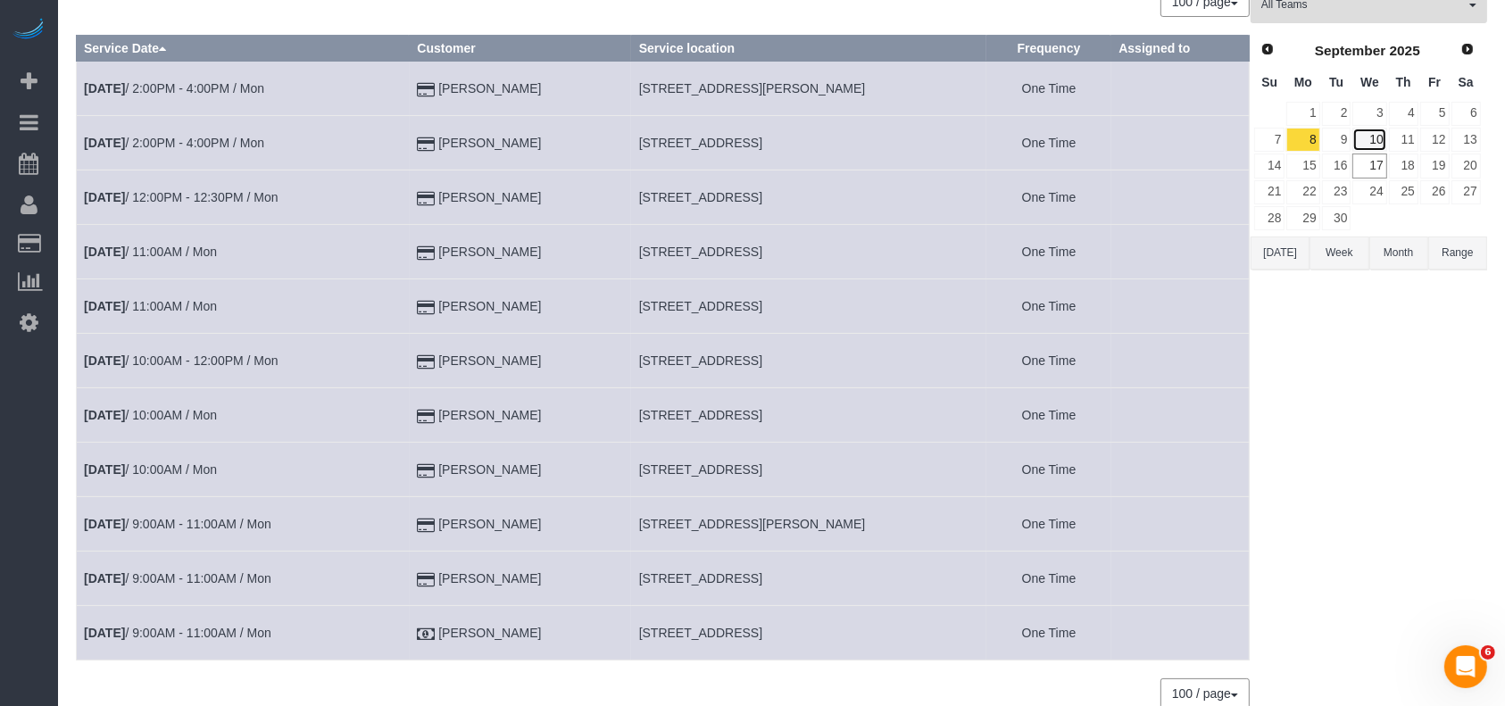
click at [1383, 141] on link "10" at bounding box center [1369, 140] width 34 height 24
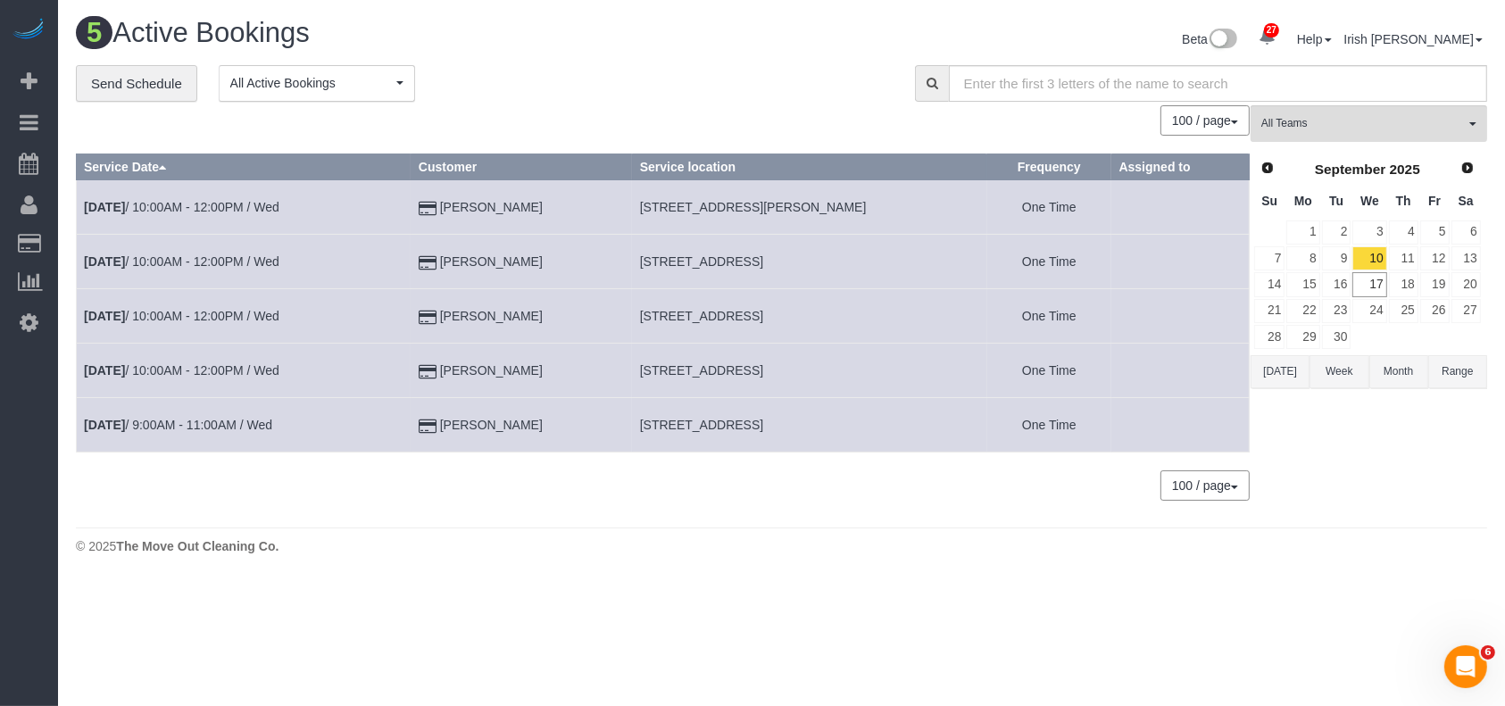
scroll to position [0, 0]
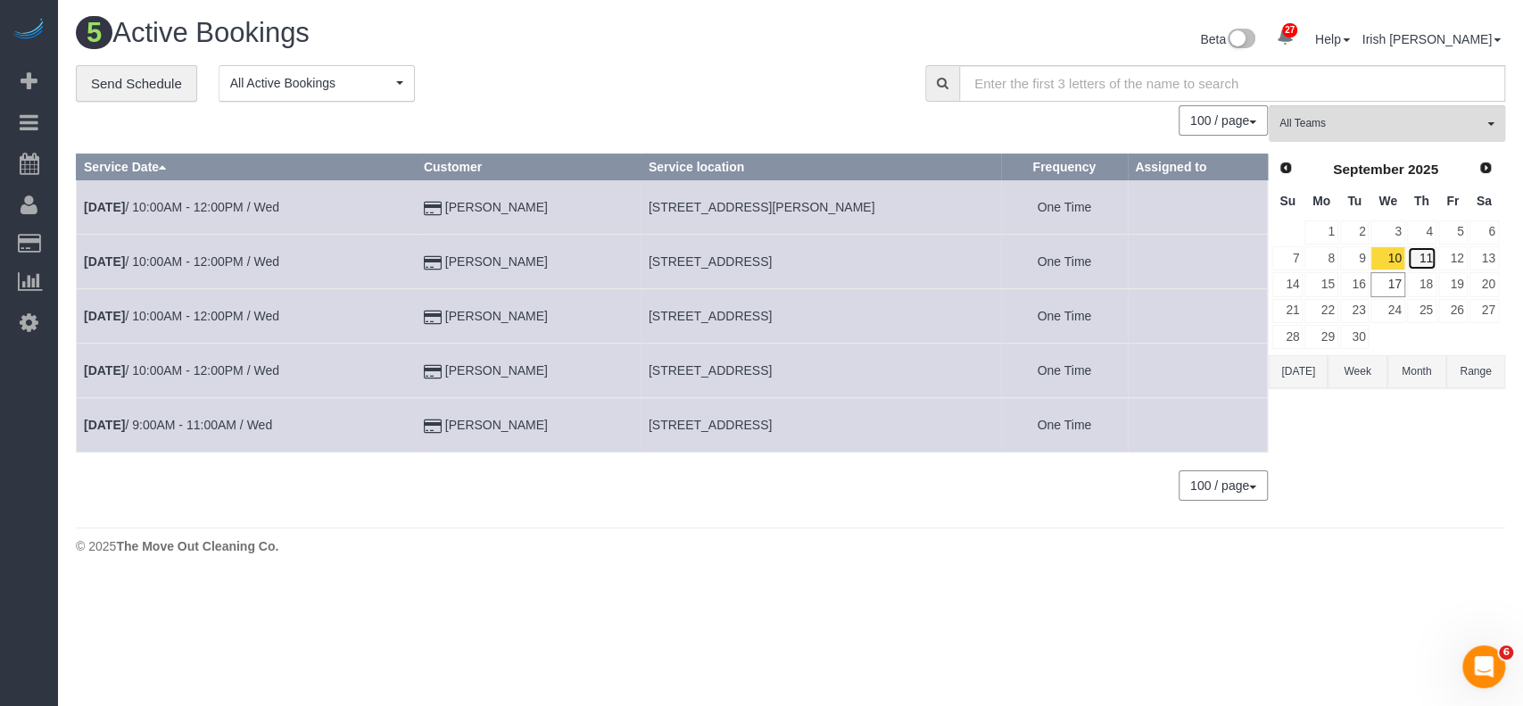
click at [1430, 253] on link "11" at bounding box center [1421, 258] width 29 height 24
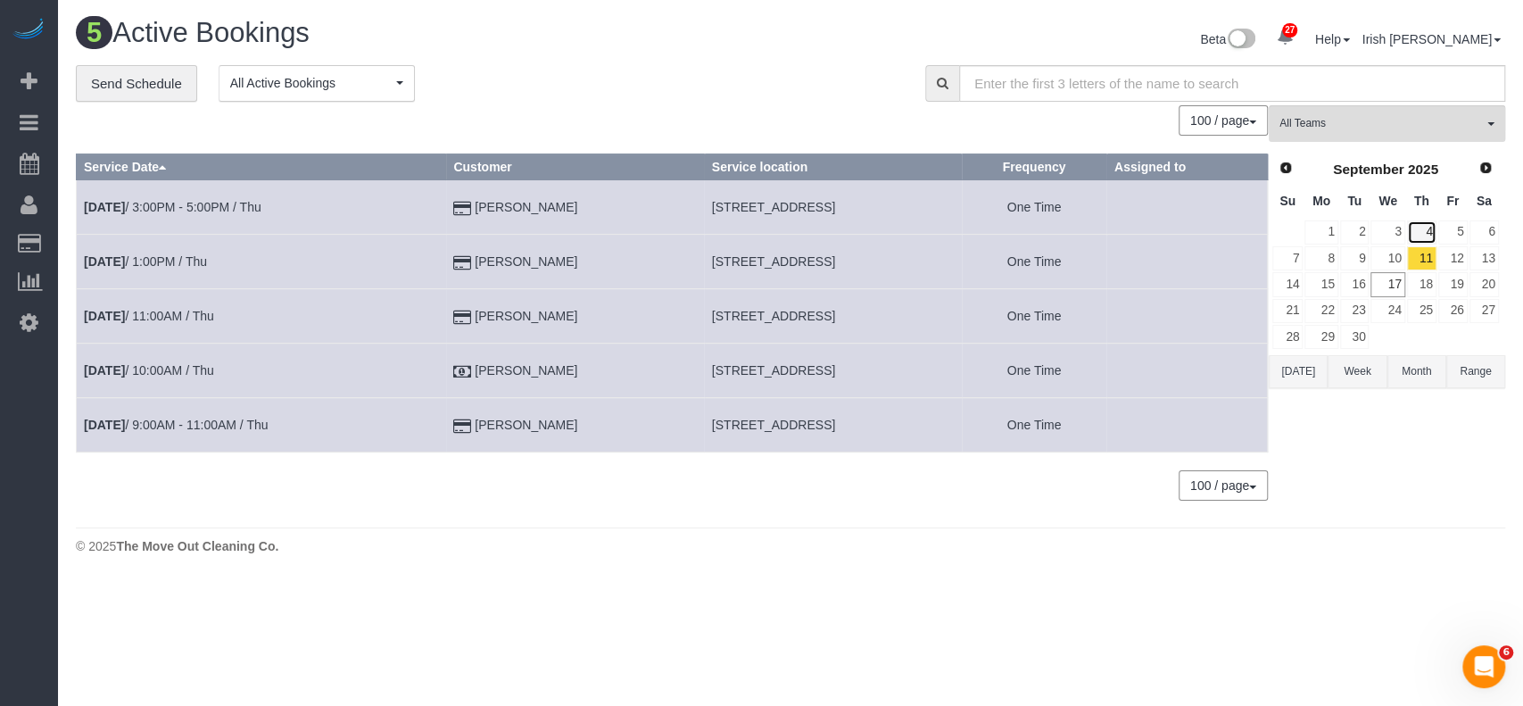
click at [1427, 228] on link "4" at bounding box center [1421, 232] width 29 height 24
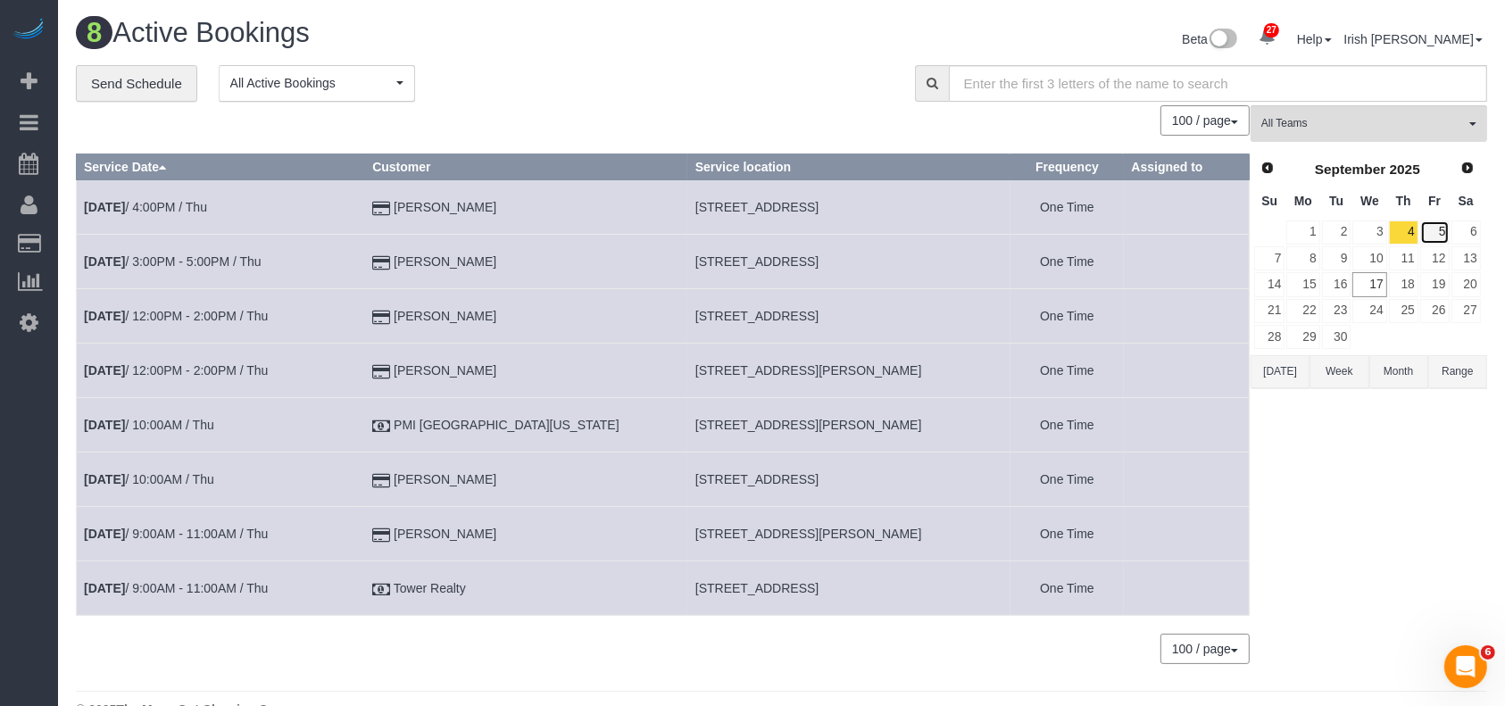
click at [1431, 228] on link "5" at bounding box center [1434, 232] width 29 height 24
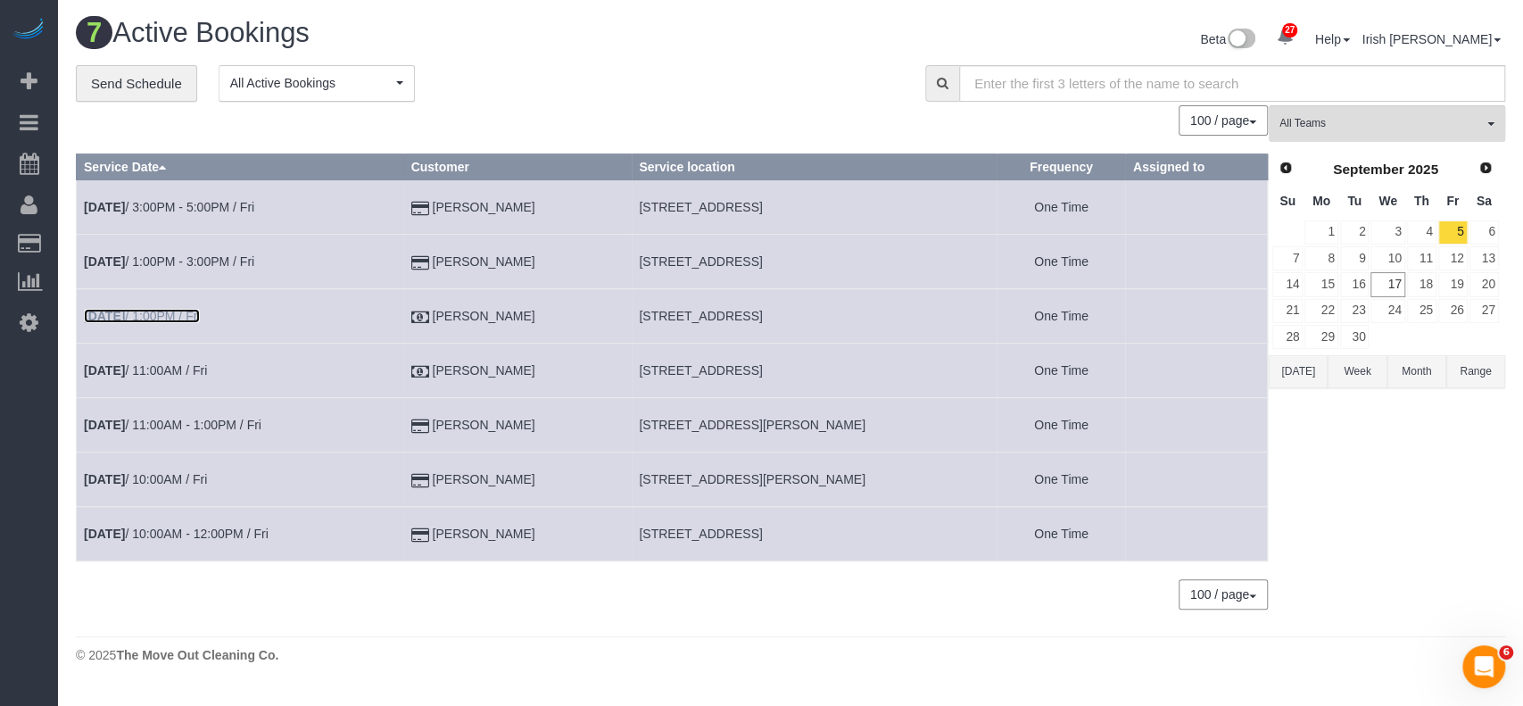
click at [166, 310] on link "[DATE] 1:00PM / Fri" at bounding box center [142, 316] width 116 height 14
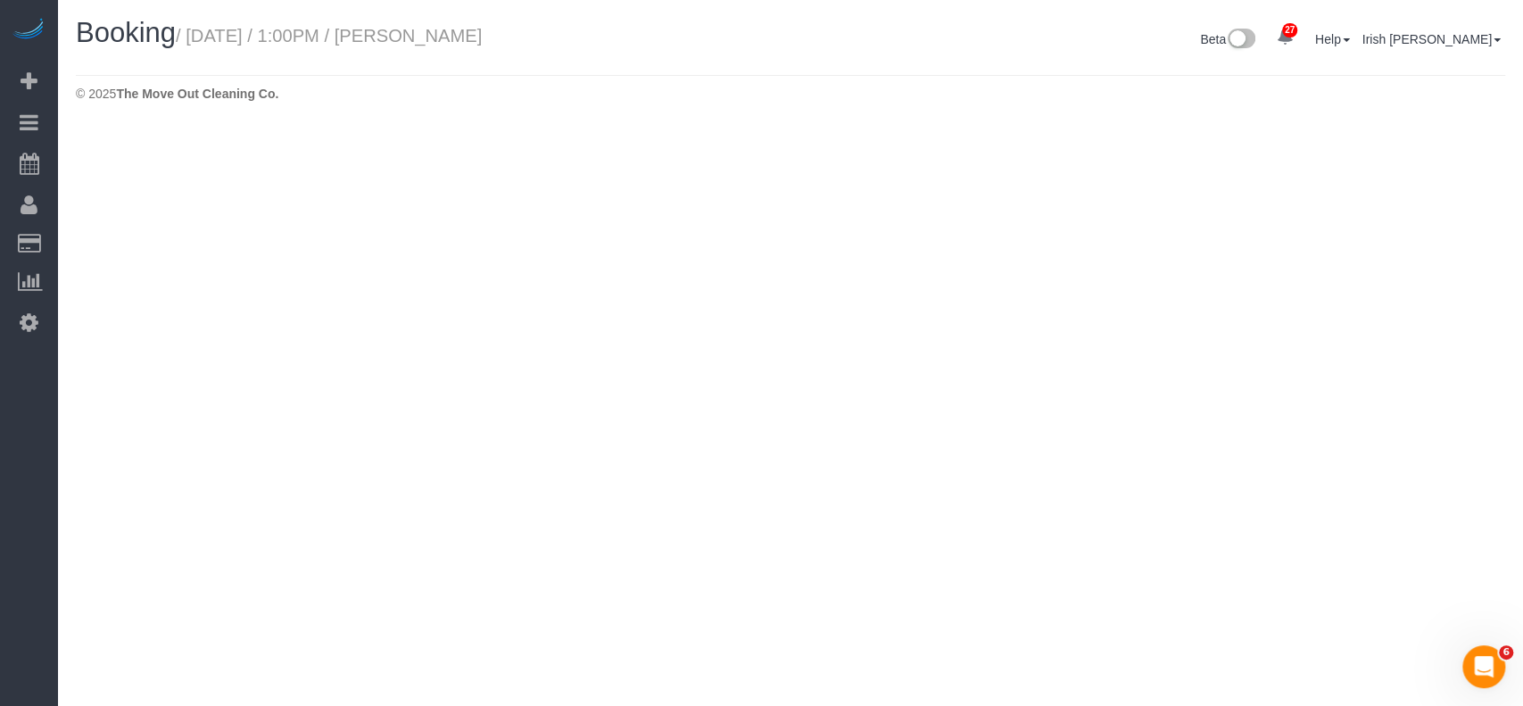
select select "[GEOGRAPHIC_DATA]"
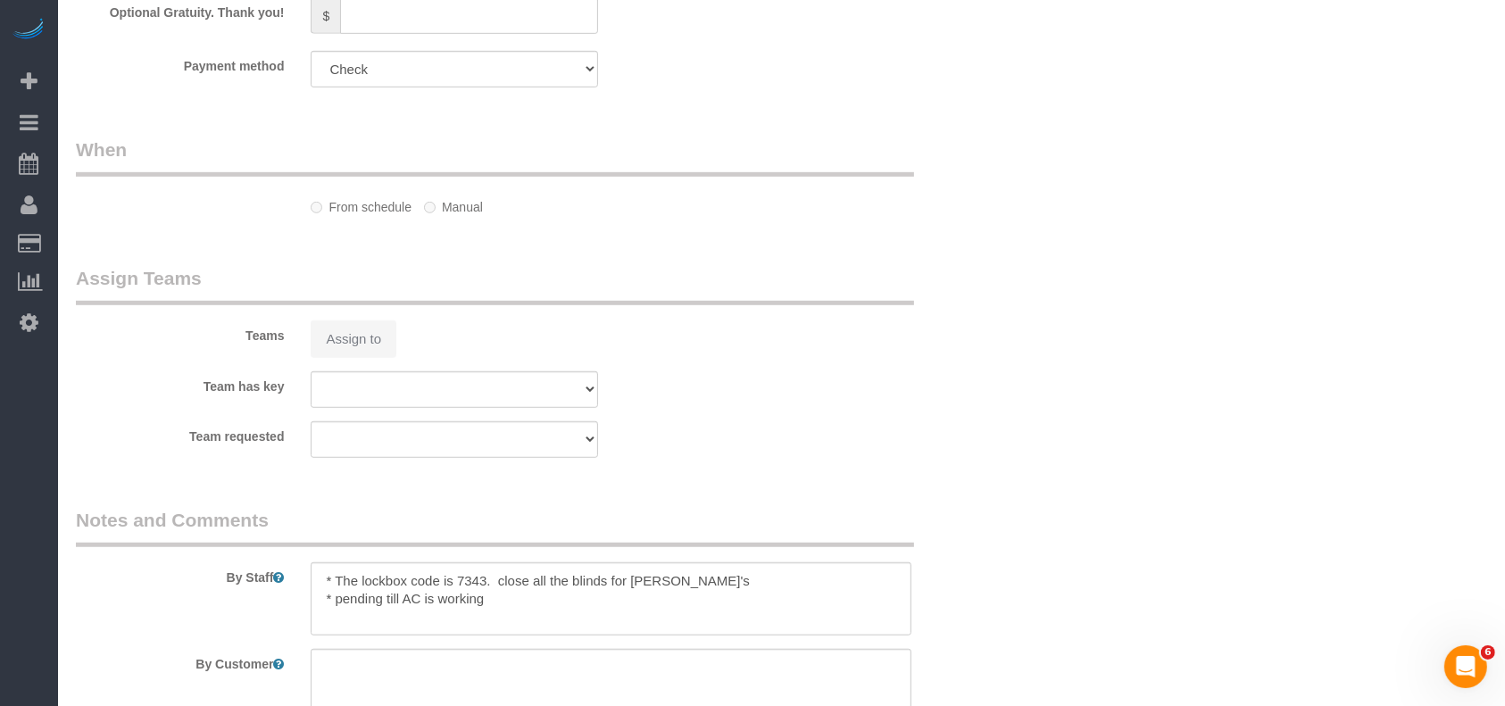
select select "object:3040"
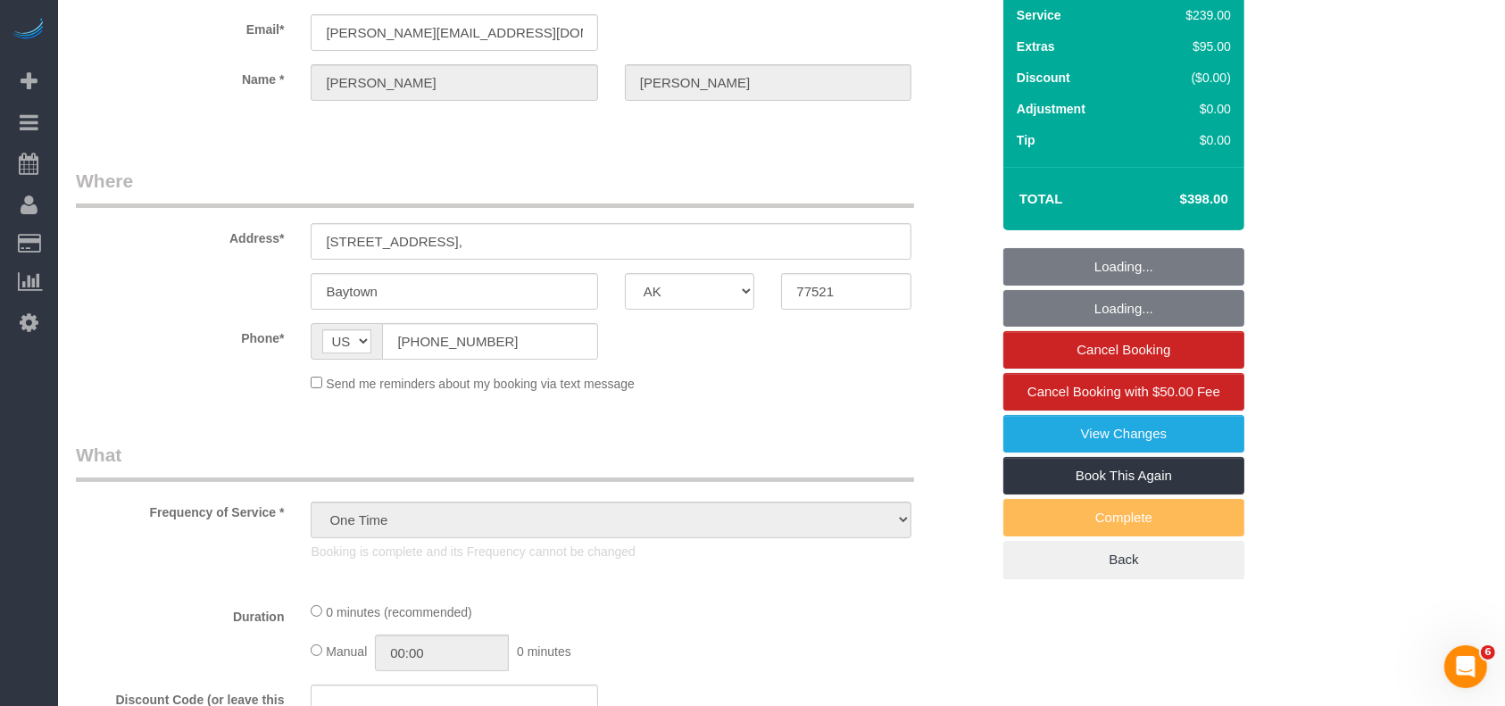
select select "3"
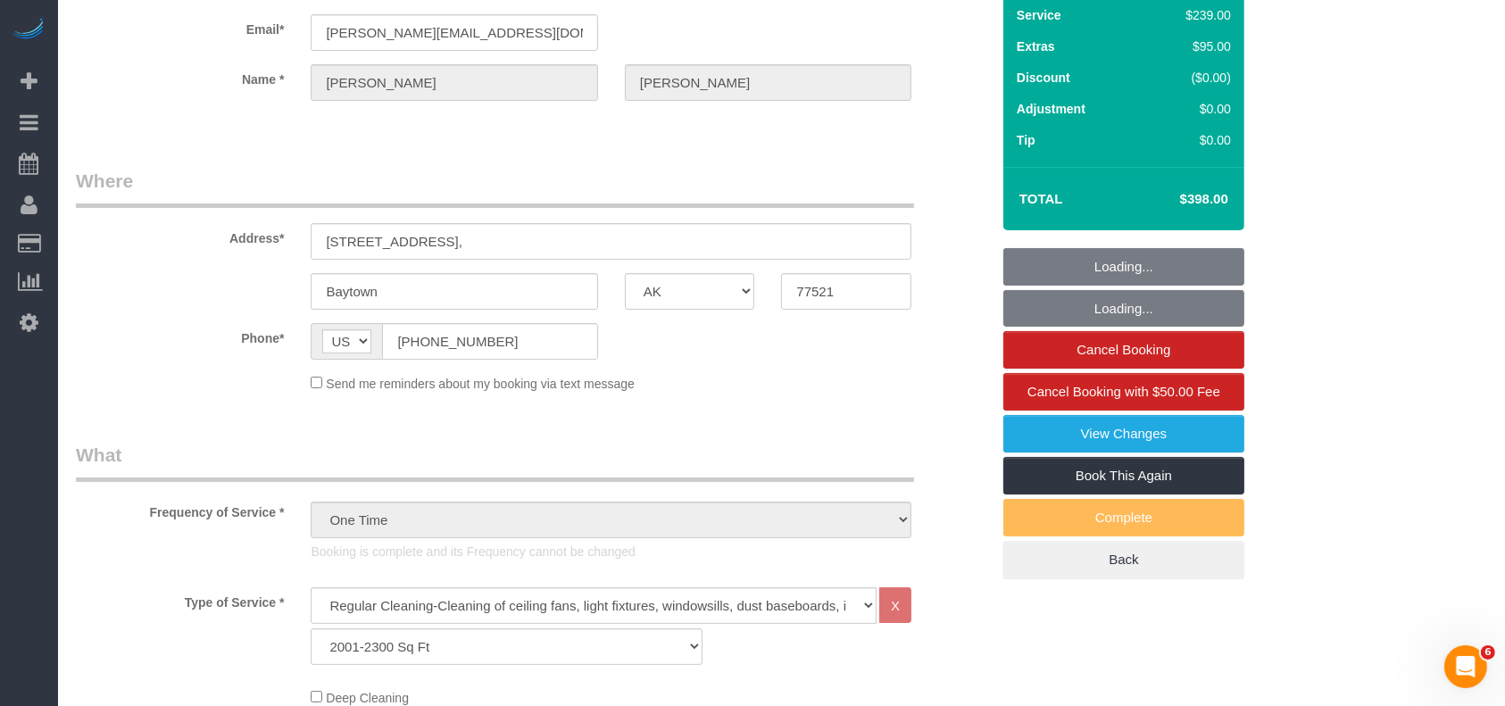
scroll to position [119, 0]
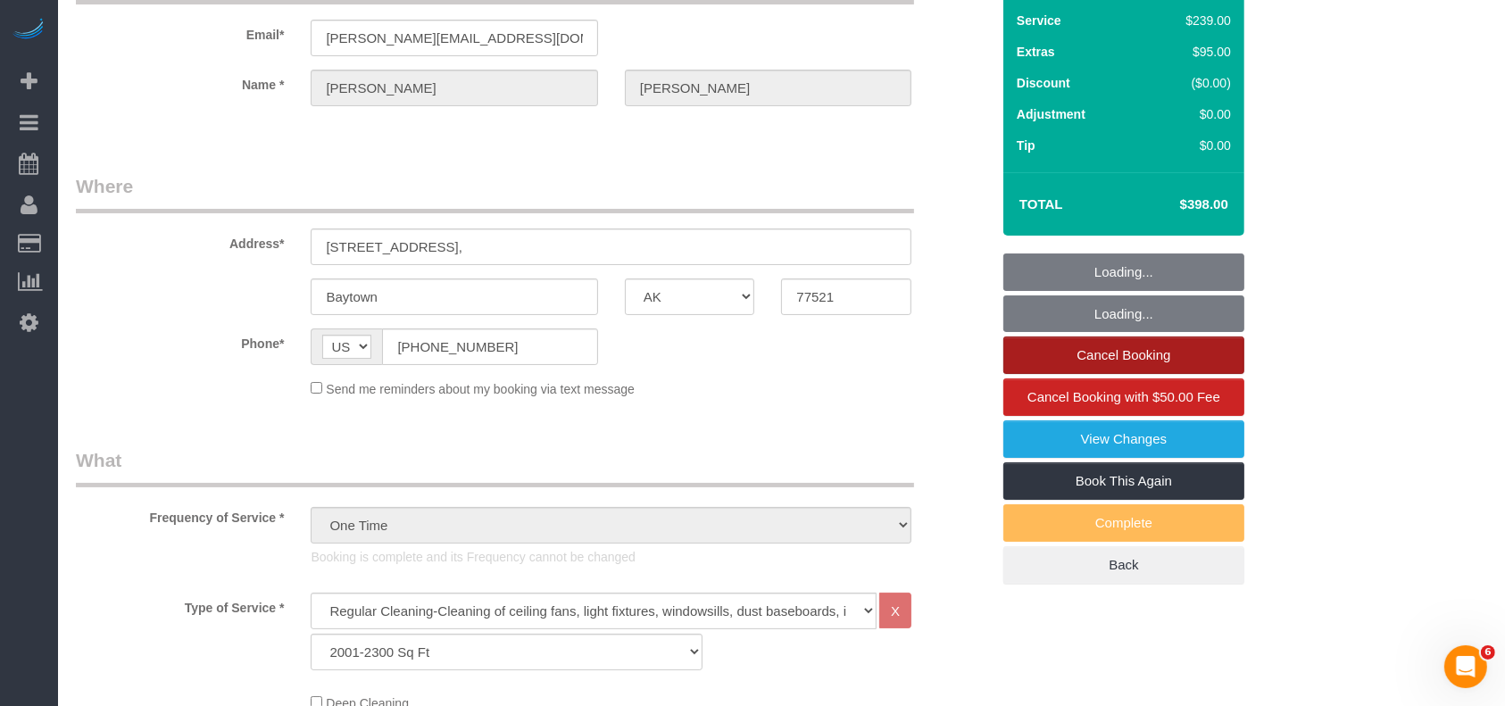
select select "object:3129"
click at [1081, 346] on link "Cancel Booking" at bounding box center [1123, 354] width 241 height 37
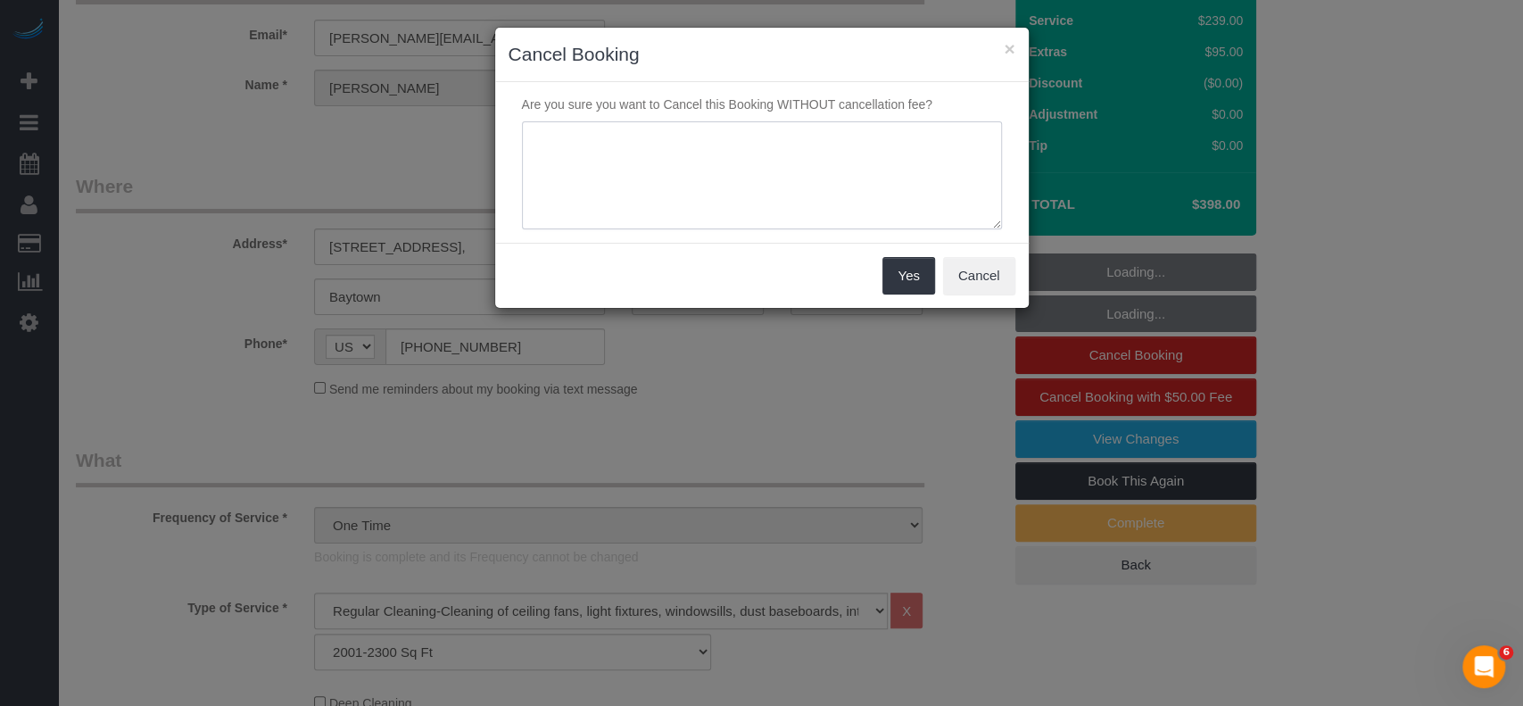
click at [630, 166] on textarea at bounding box center [762, 175] width 480 height 109
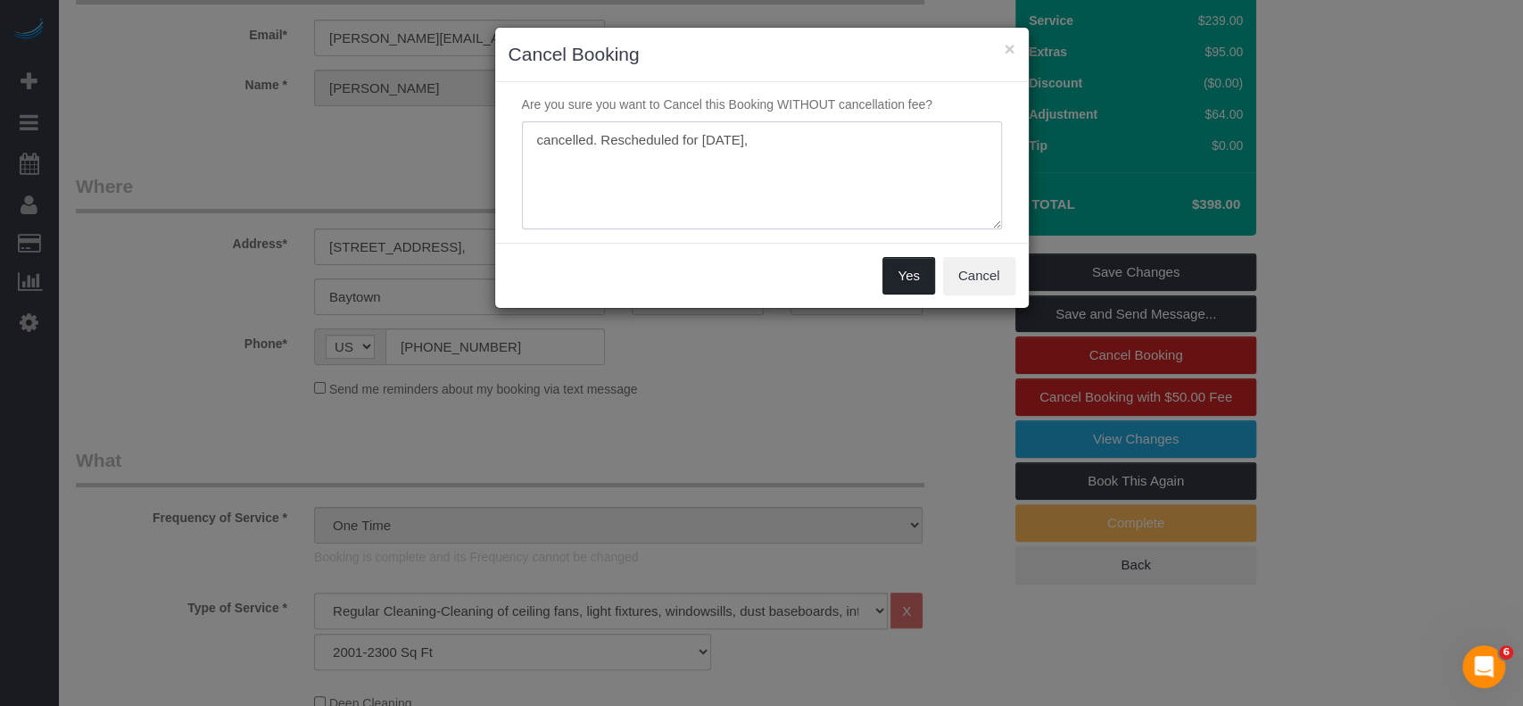
type textarea "cancelled. Rescheduled for [DATE],"
click at [885, 268] on button "Yes" at bounding box center [909, 275] width 52 height 37
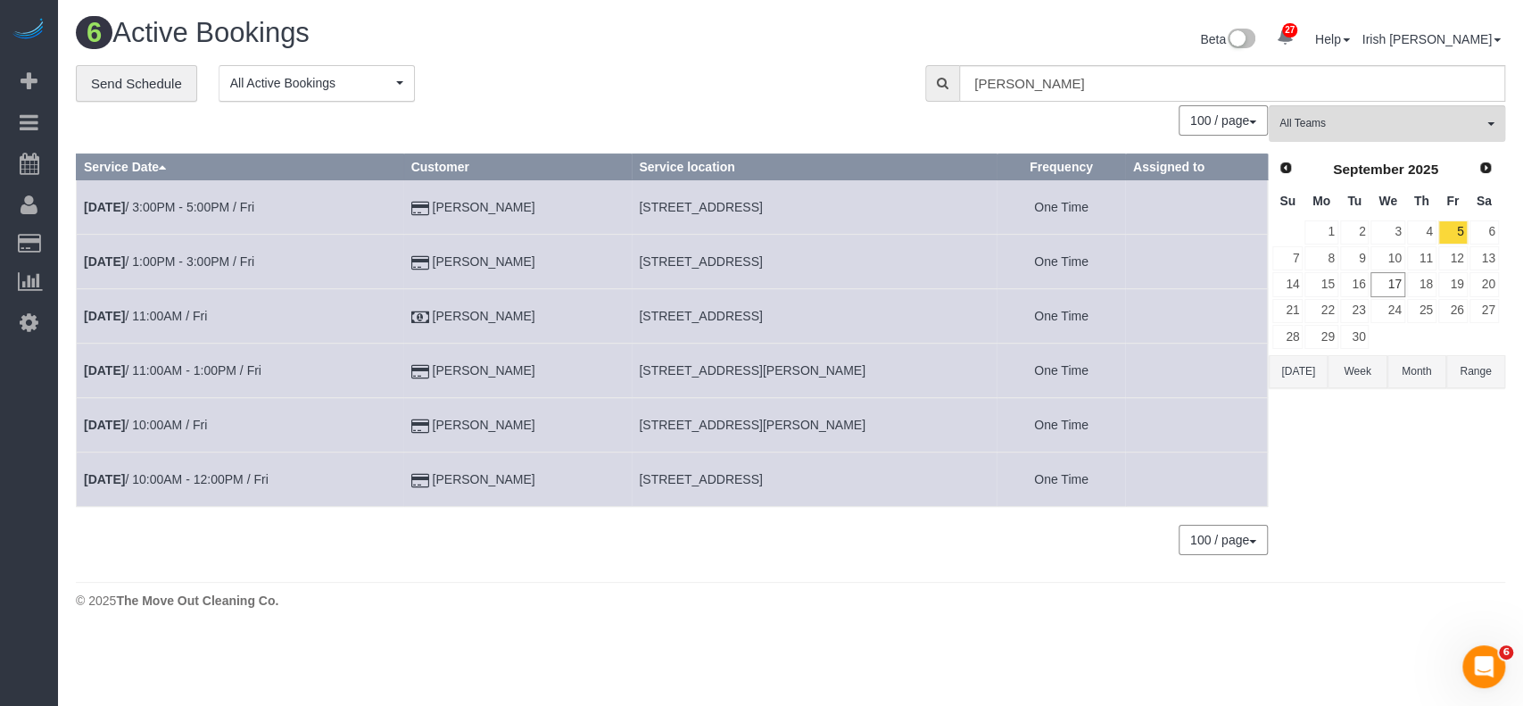
click at [1296, 367] on button "[DATE]" at bounding box center [1298, 371] width 59 height 33
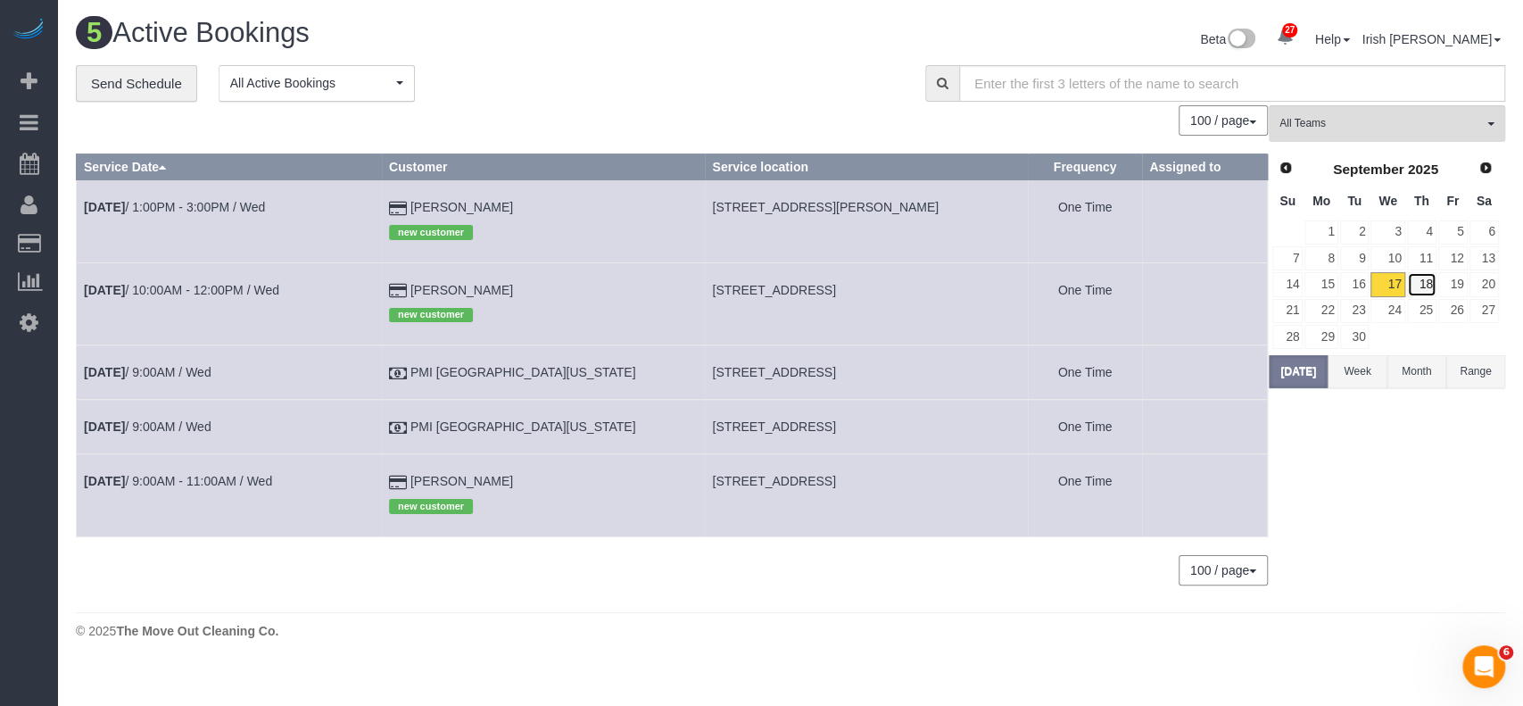
click at [1423, 275] on link "18" at bounding box center [1421, 284] width 29 height 24
